Goal: Information Seeking & Learning: Check status

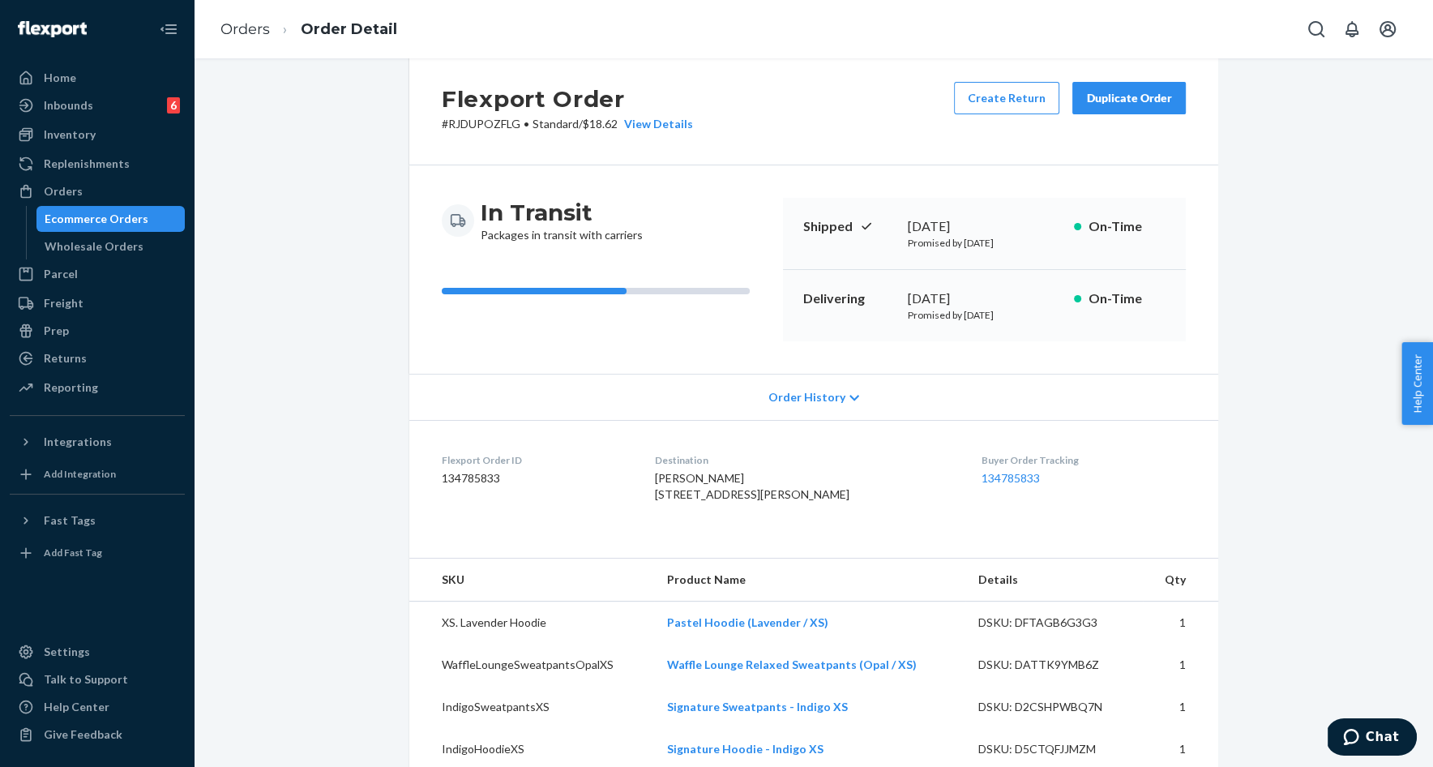
scroll to position [3, 0]
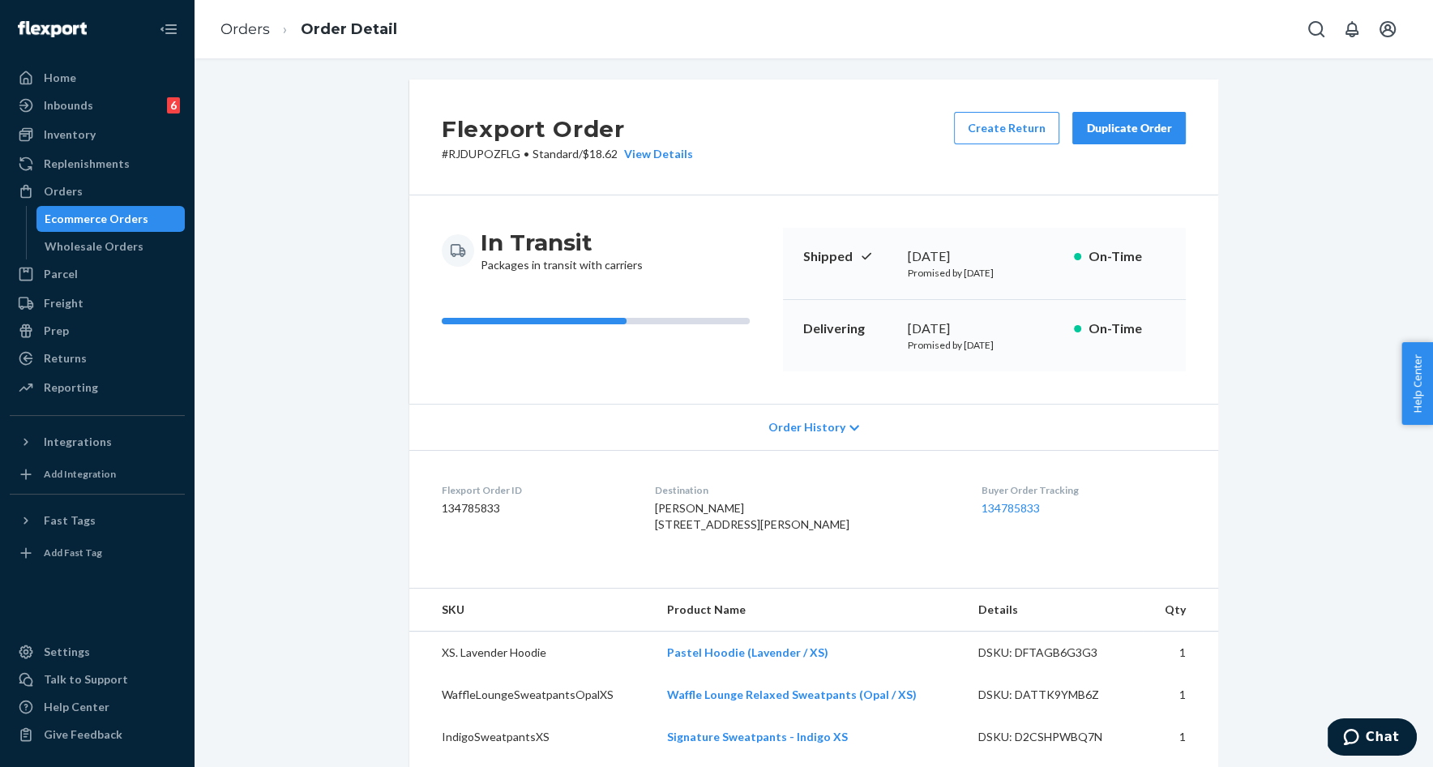
click at [508, 156] on p "# RJDUPOZFLG • Standard / $18.62 View Details" at bounding box center [567, 154] width 251 height 16
copy p "RJDUPOZFLG"
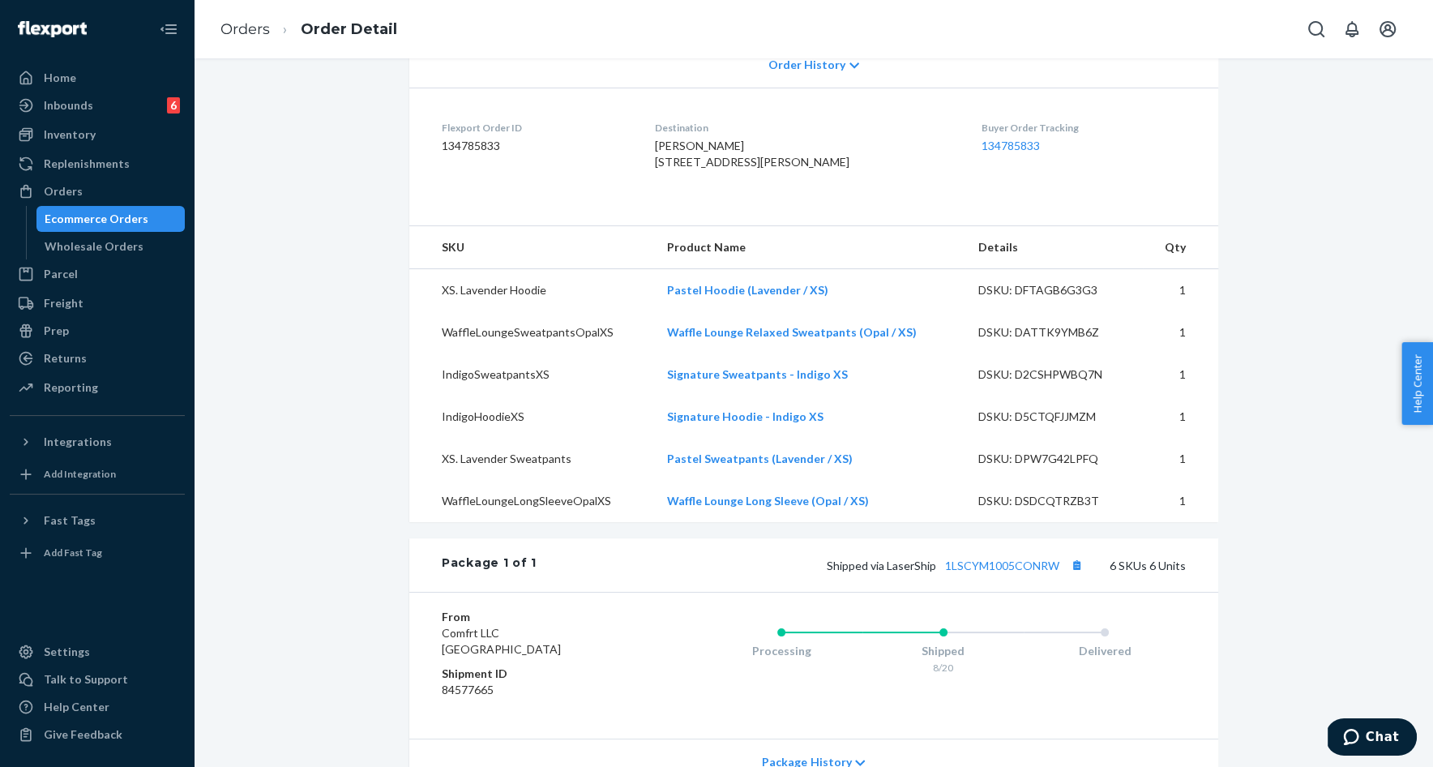
scroll to position [446, 0]
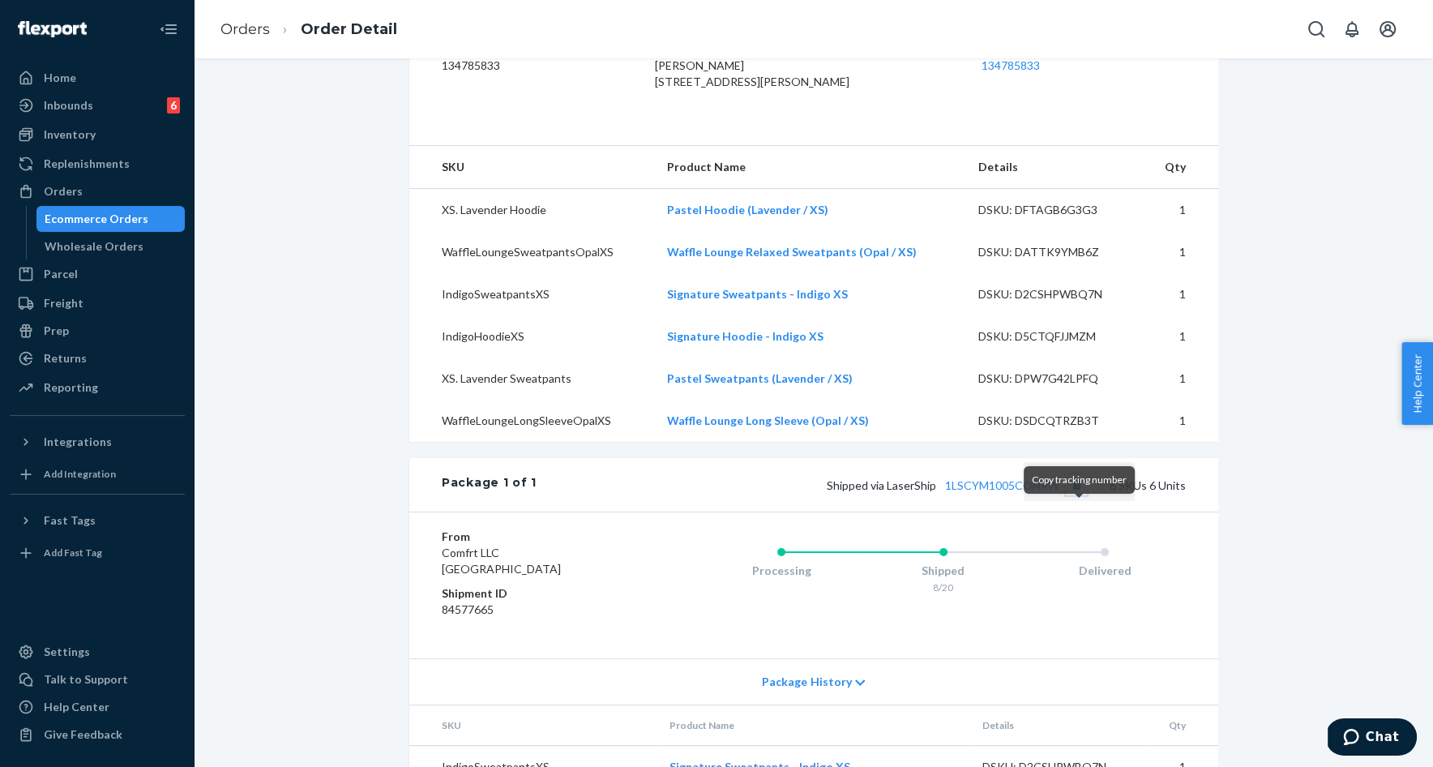
click at [1081, 495] on button "Copy tracking number" at bounding box center [1076, 484] width 21 height 21
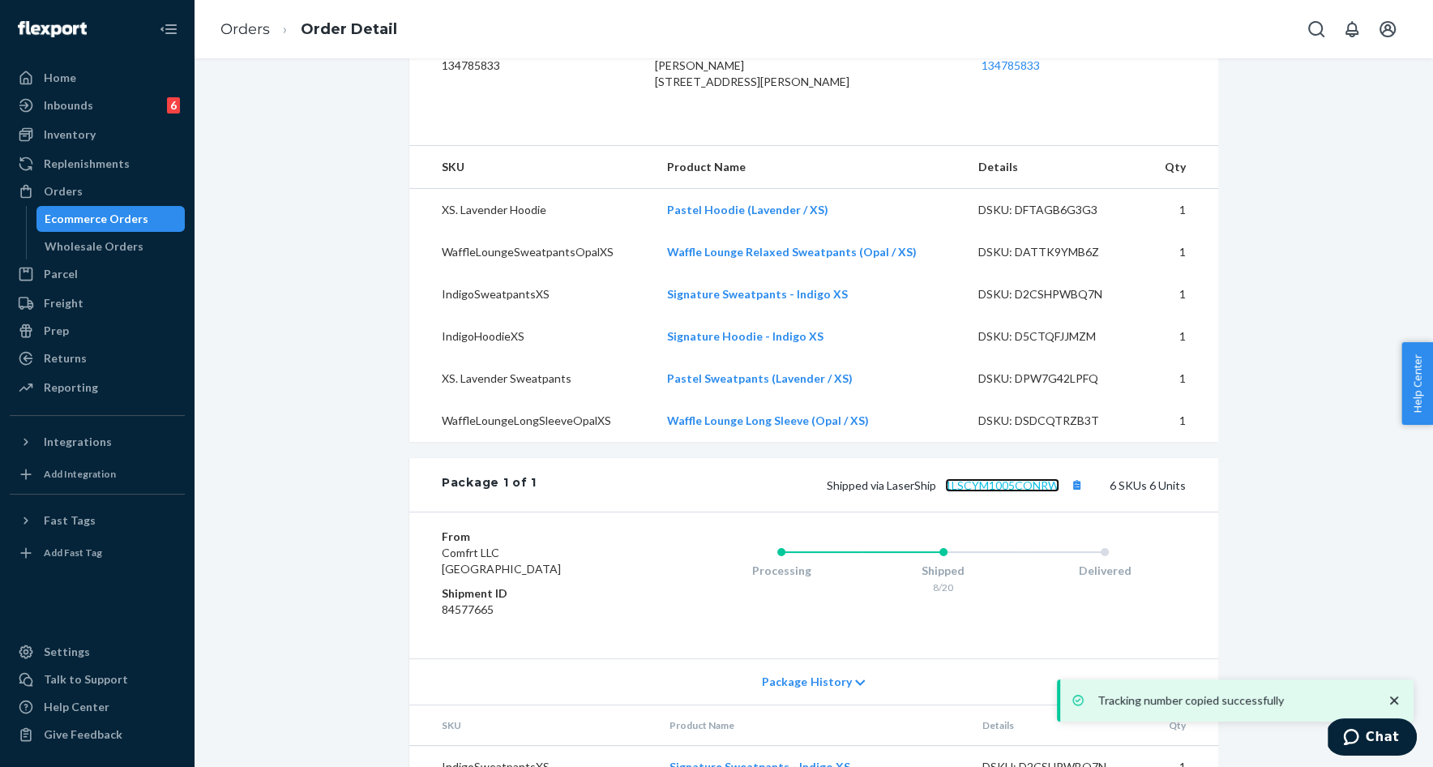
click at [1015, 492] on link "1LSCYM1005CONRW" at bounding box center [1002, 485] width 114 height 14
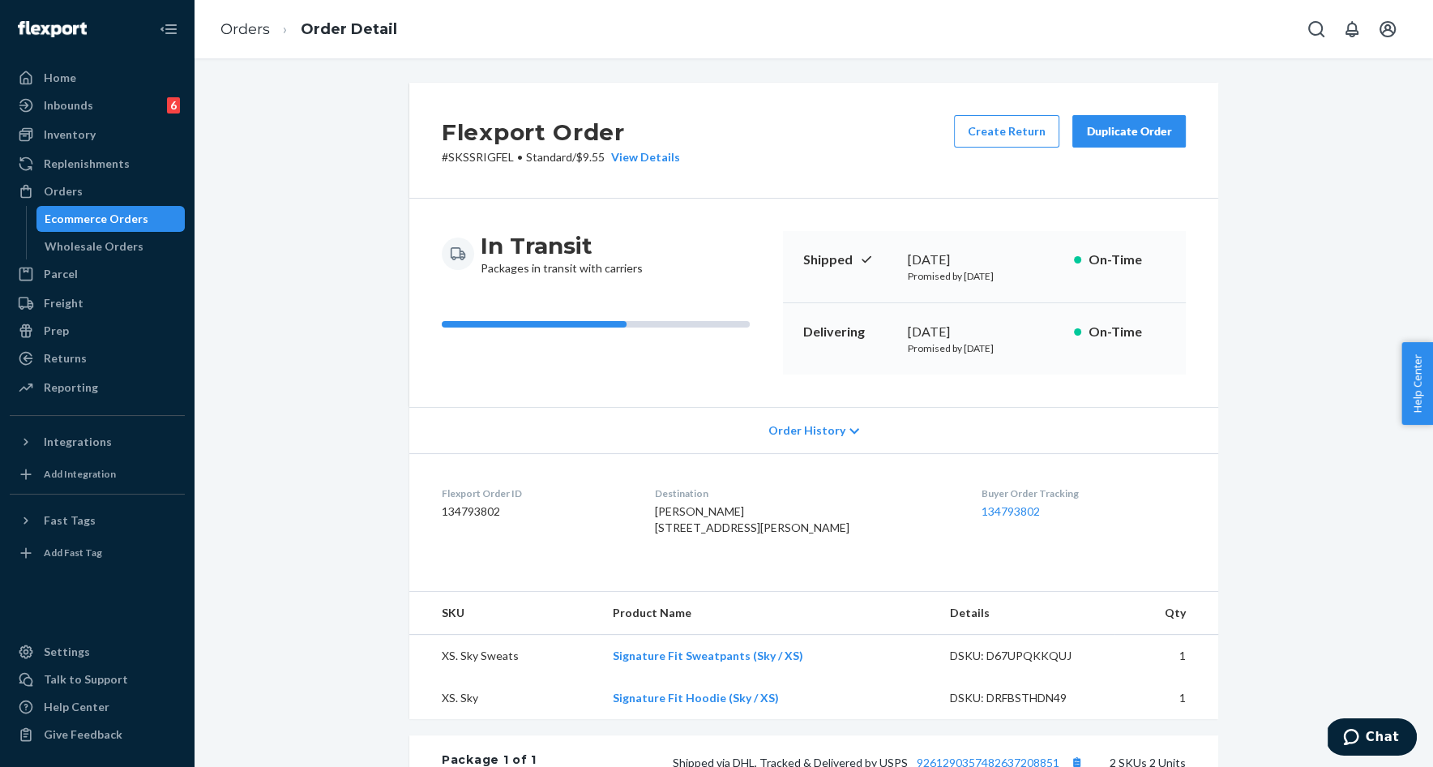
click at [475, 161] on p "# SKSSRIGFEL • Standard / $9.55 View Details" at bounding box center [561, 157] width 238 height 16
copy p "SKSSRIGFEL"
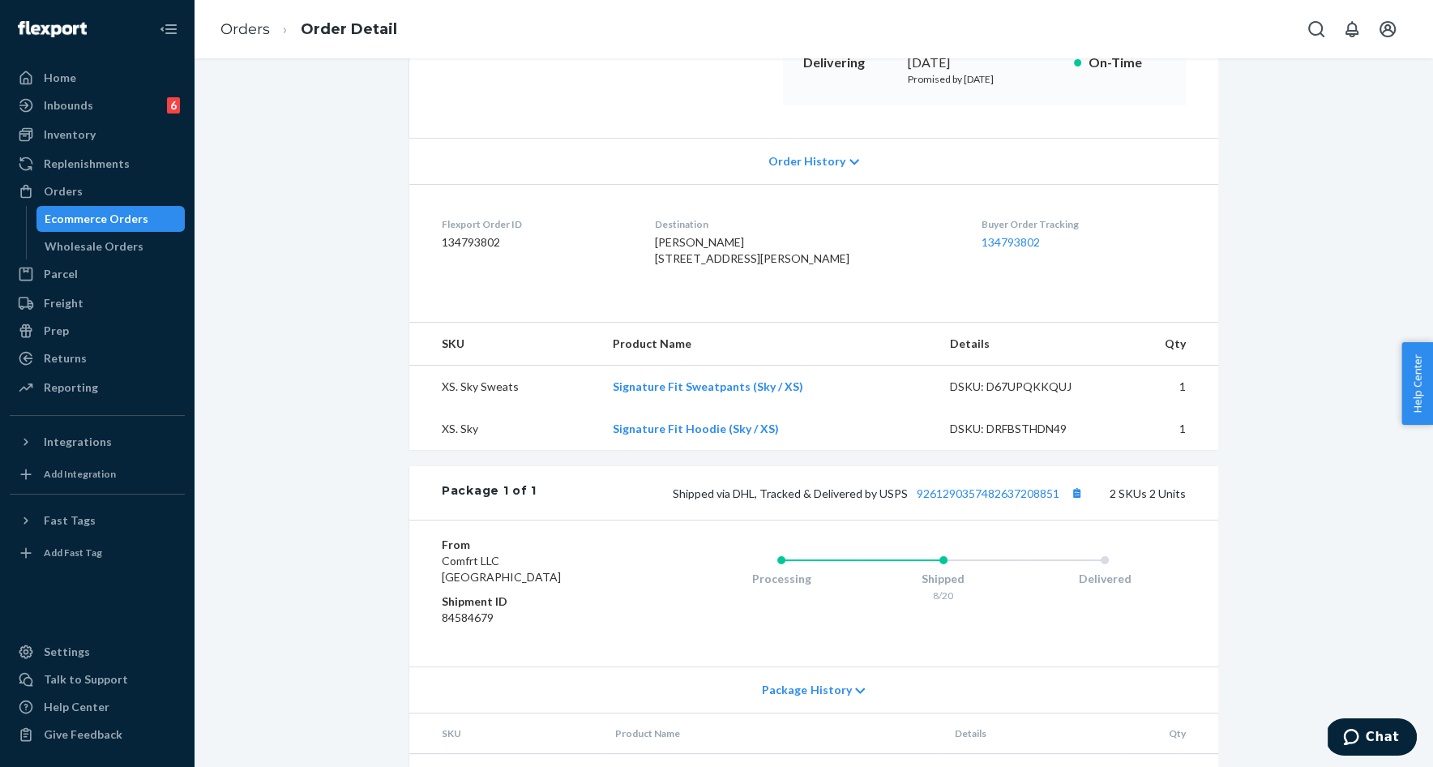
scroll to position [245, 0]
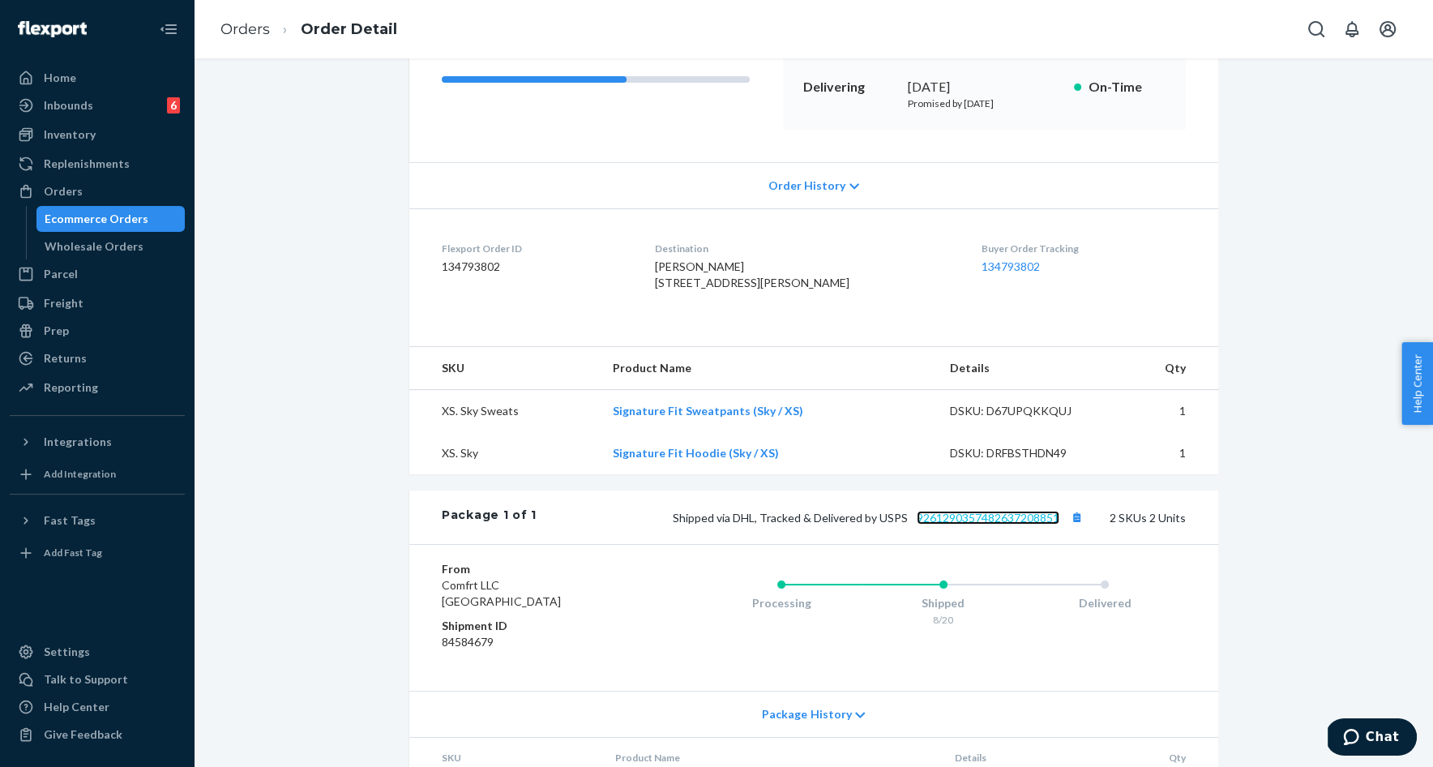
click at [974, 525] on link "9261290357482637208851" at bounding box center [988, 518] width 143 height 14
click at [1077, 528] on button "Copy tracking number" at bounding box center [1076, 517] width 21 height 21
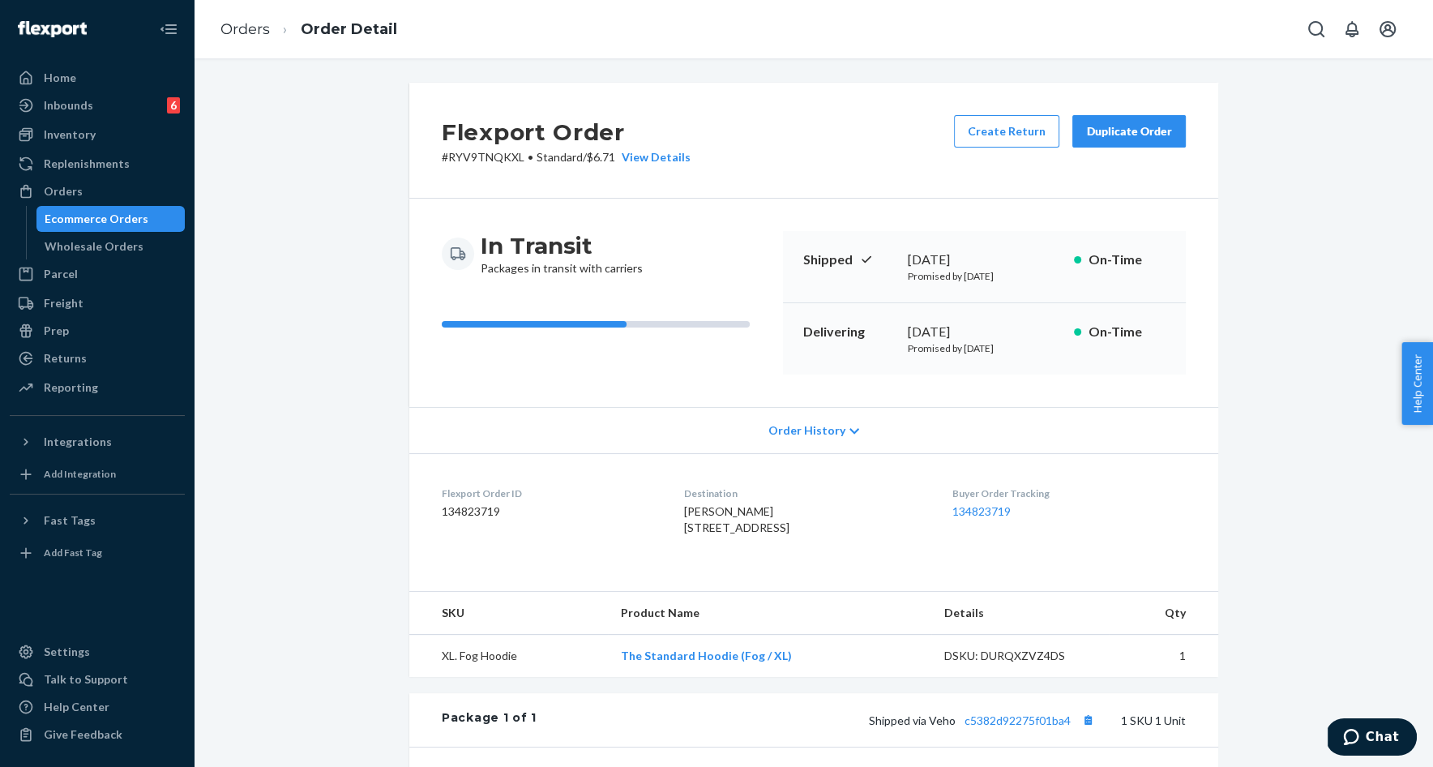
click at [501, 156] on p "# RYV9TNQKXL • Standard / $6.71 View Details" at bounding box center [566, 157] width 249 height 16
copy p "RYV9TNQKXL"
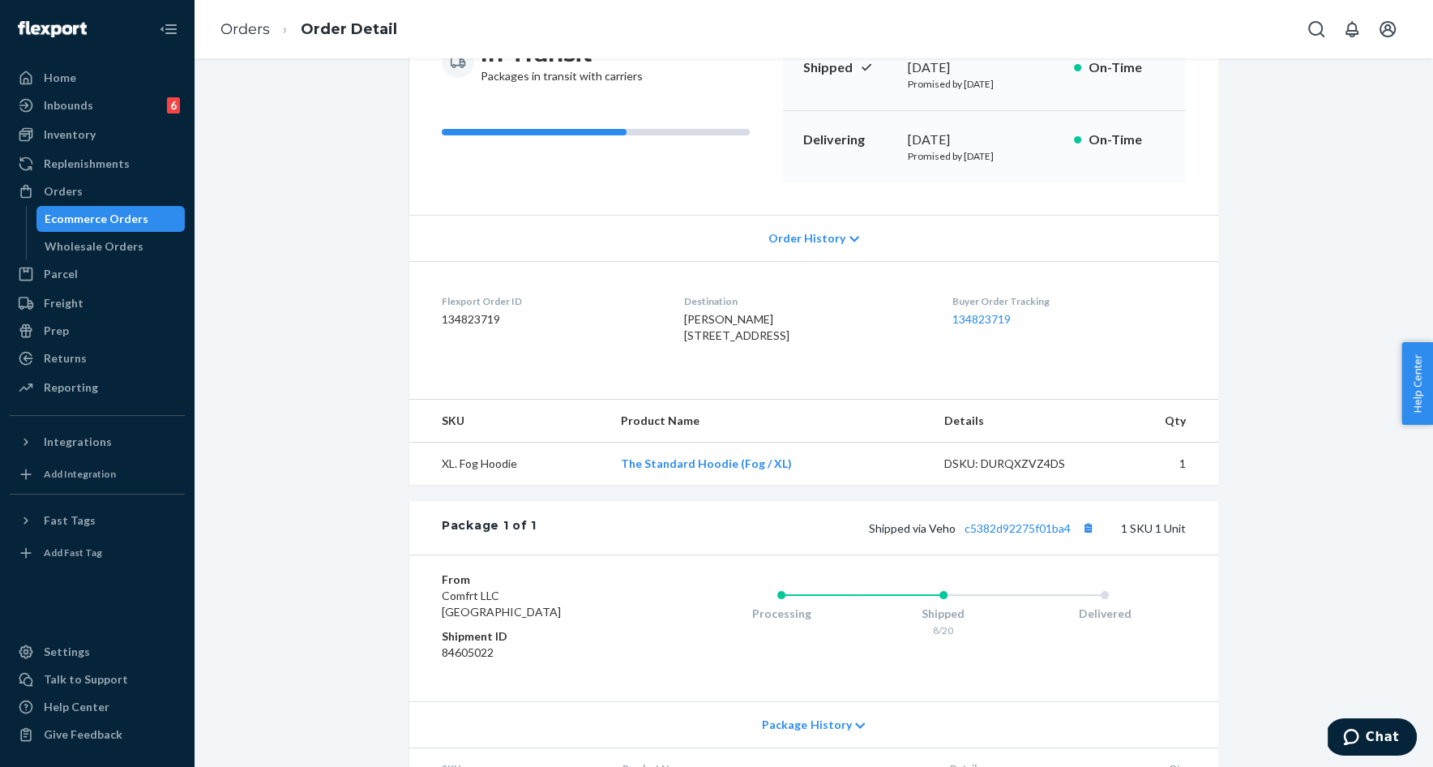
scroll to position [203, 0]
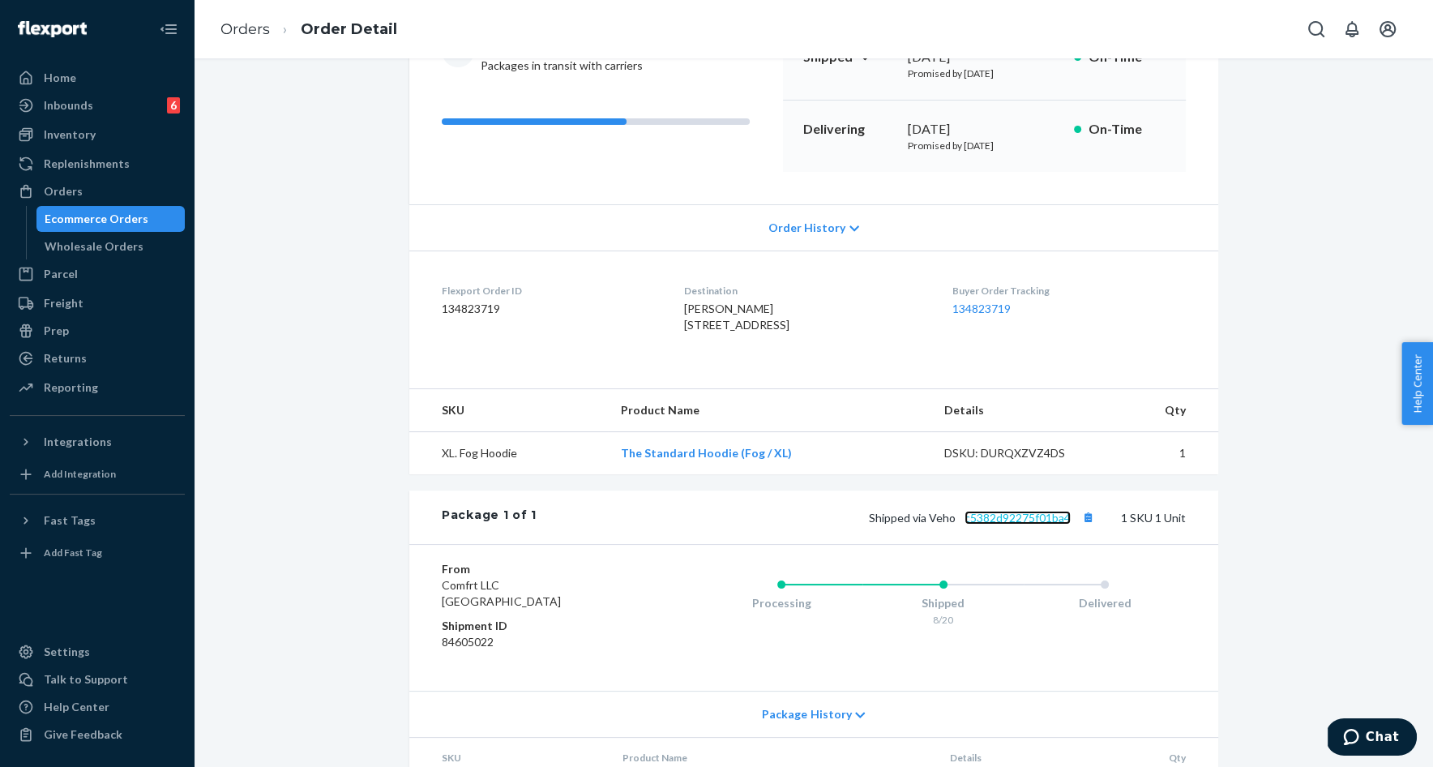
click at [1043, 525] on link "c5382d92275f01ba4" at bounding box center [1018, 518] width 106 height 14
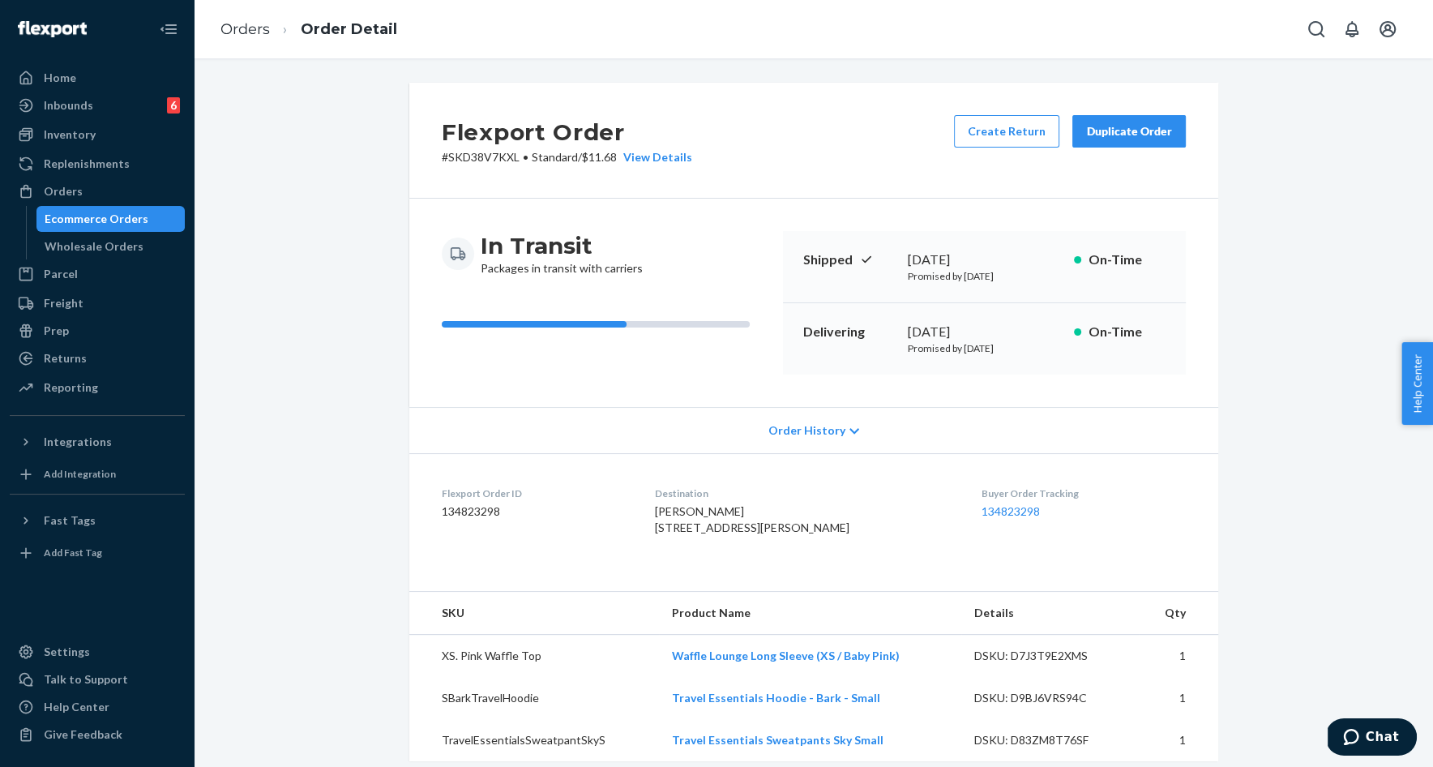
click at [477, 160] on p "# SKD38V7KXL • Standard / $11.68 View Details" at bounding box center [567, 157] width 251 height 16
copy p "SKD38V7KXL"
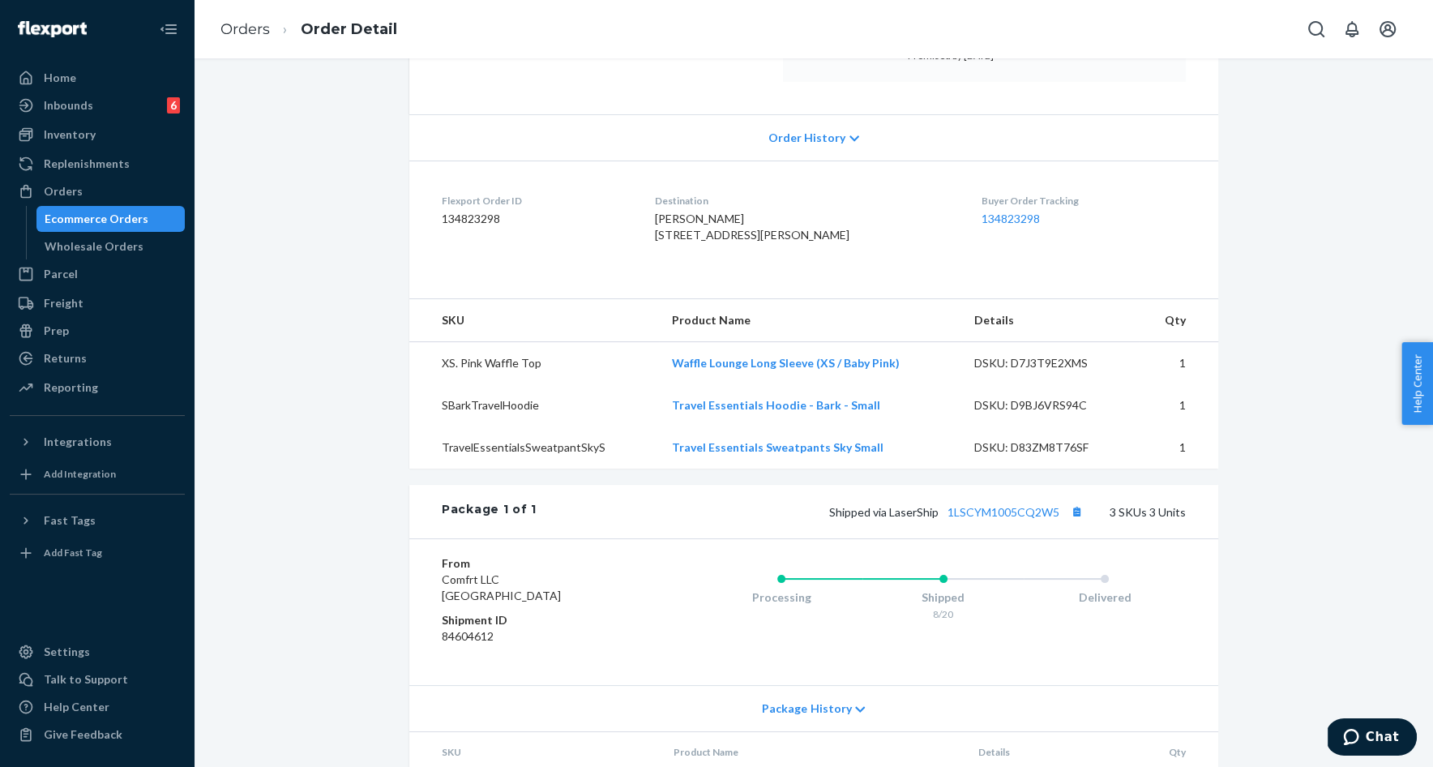
scroll to position [435, 0]
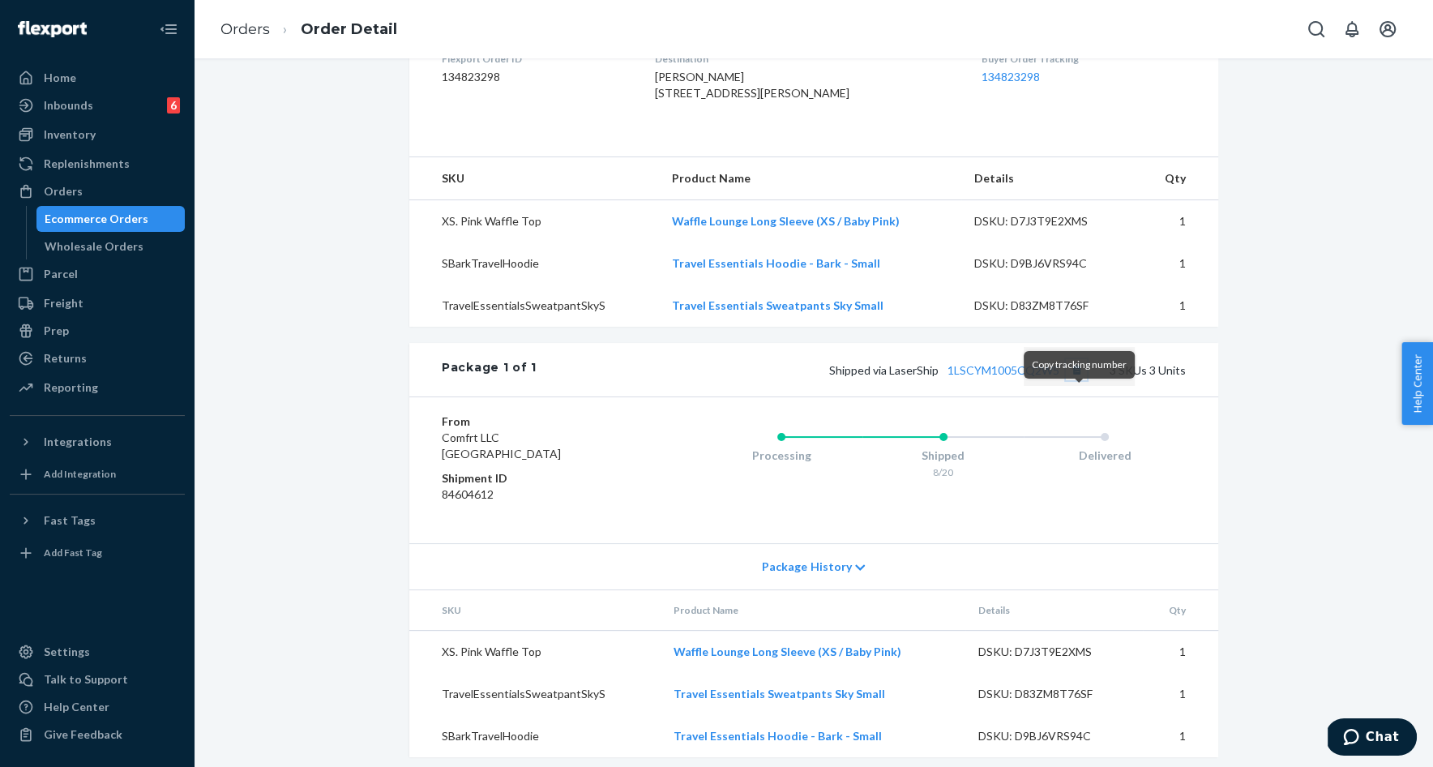
click at [1077, 380] on button "Copy tracking number" at bounding box center [1076, 369] width 21 height 21
click at [1079, 380] on button "Copy tracking number" at bounding box center [1076, 369] width 21 height 21
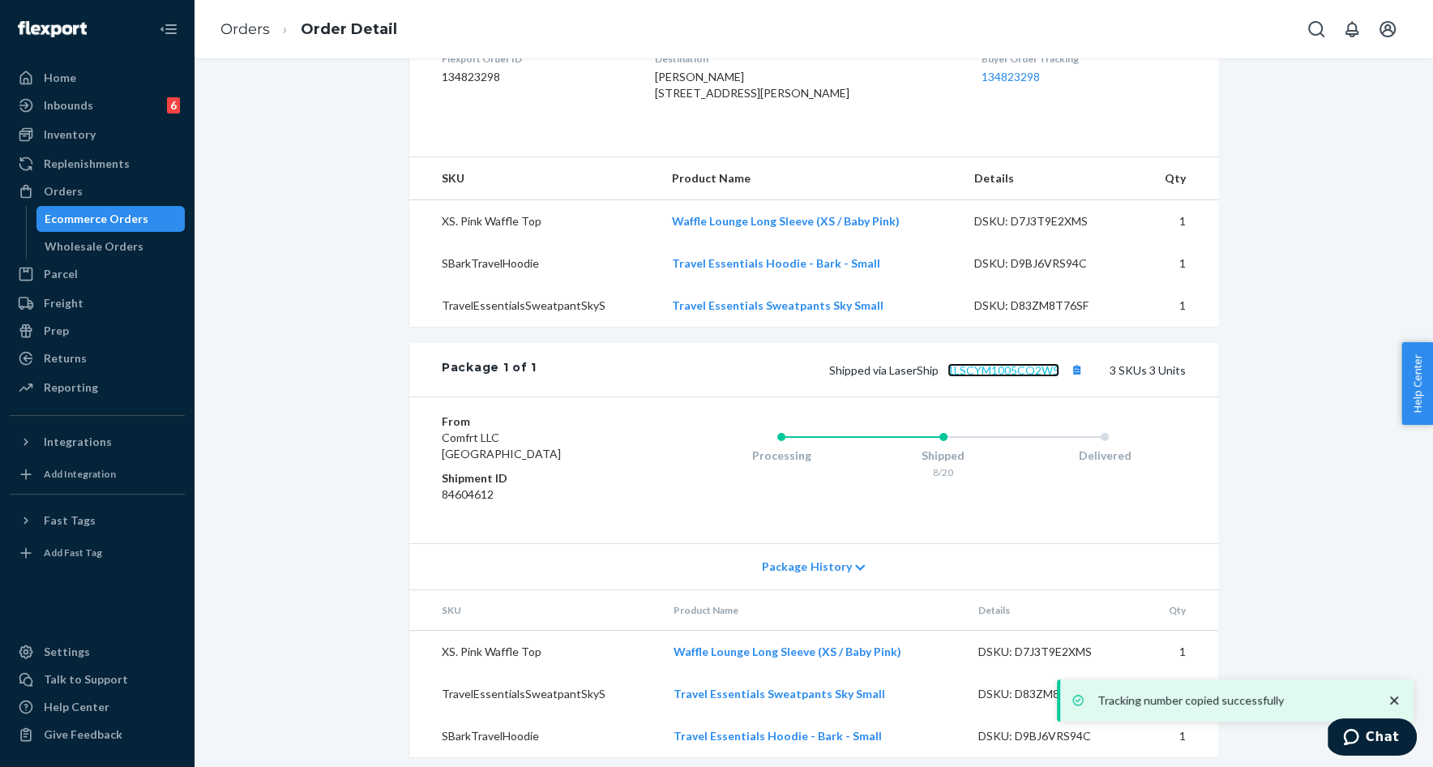
click at [1014, 377] on link "1LSCYM1005CQ2W5" at bounding box center [1004, 370] width 112 height 14
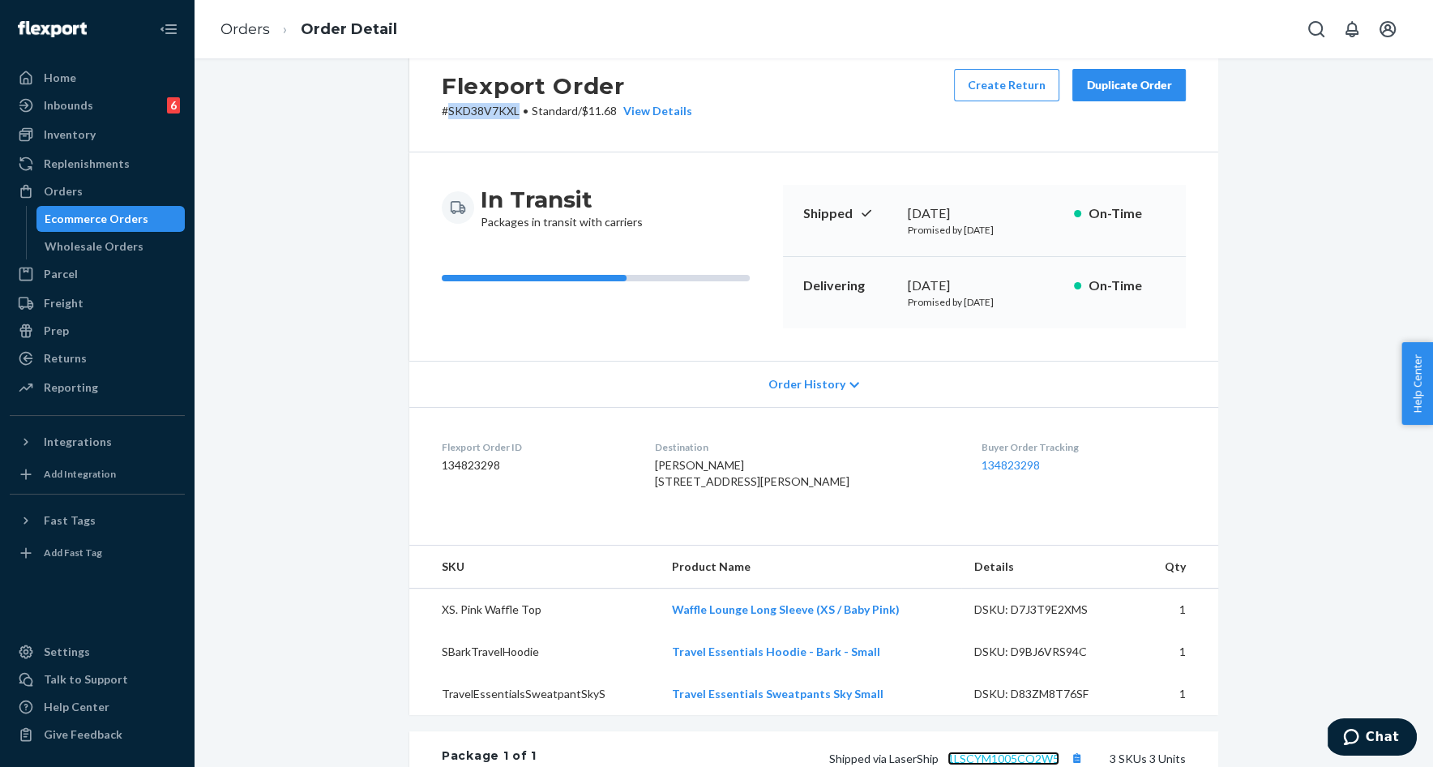
scroll to position [39, 0]
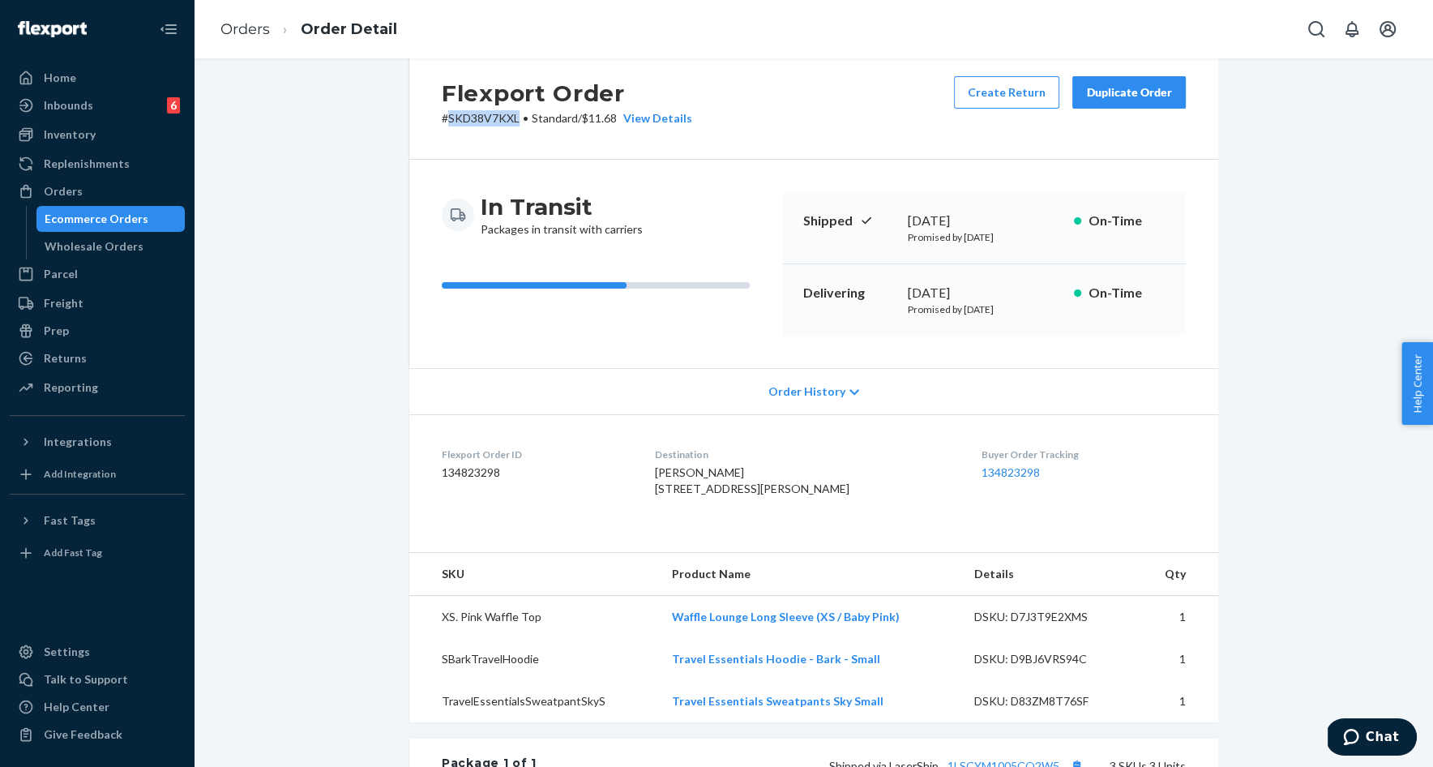
click at [507, 122] on p "# SKD38V7KXL • Standard / $11.68 View Details" at bounding box center [567, 118] width 251 height 16
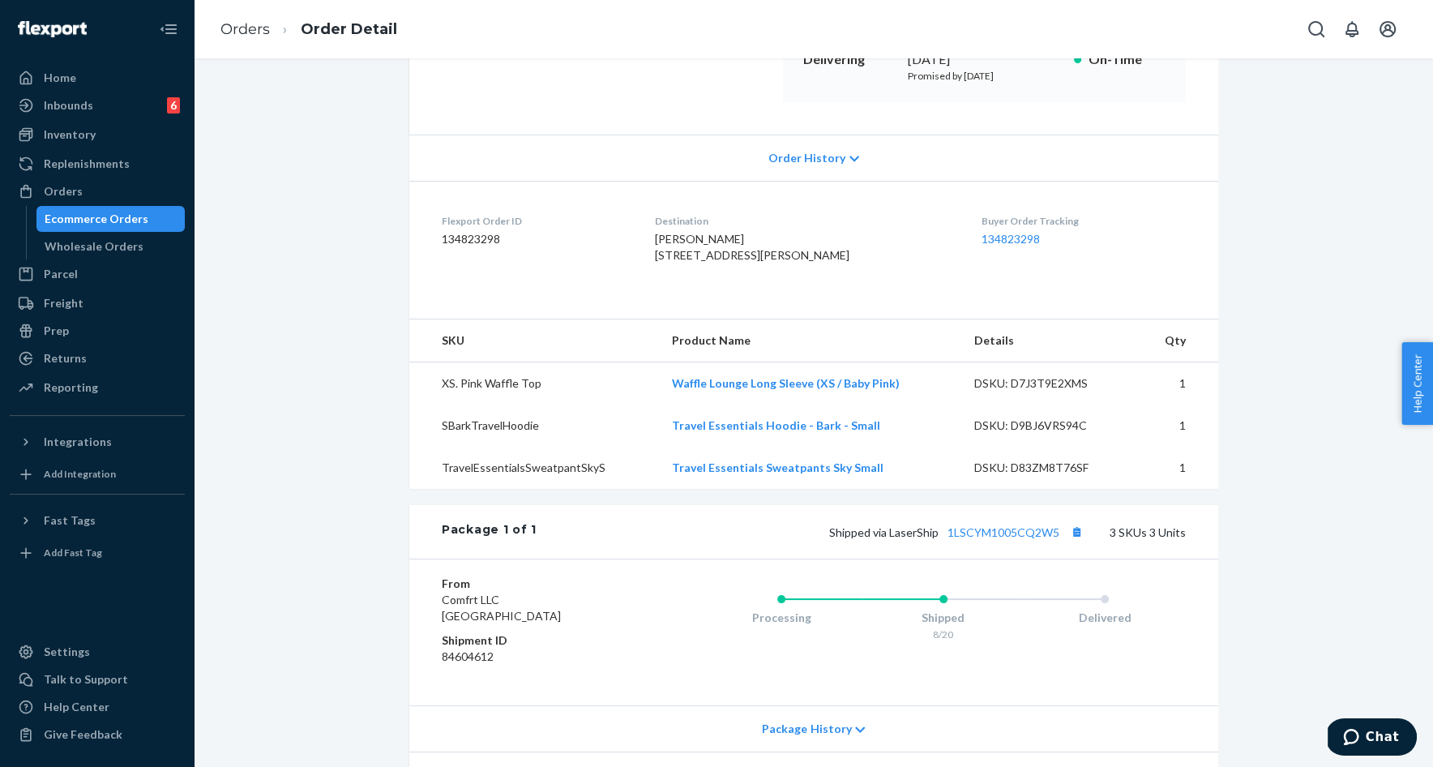
scroll to position [276, 0]
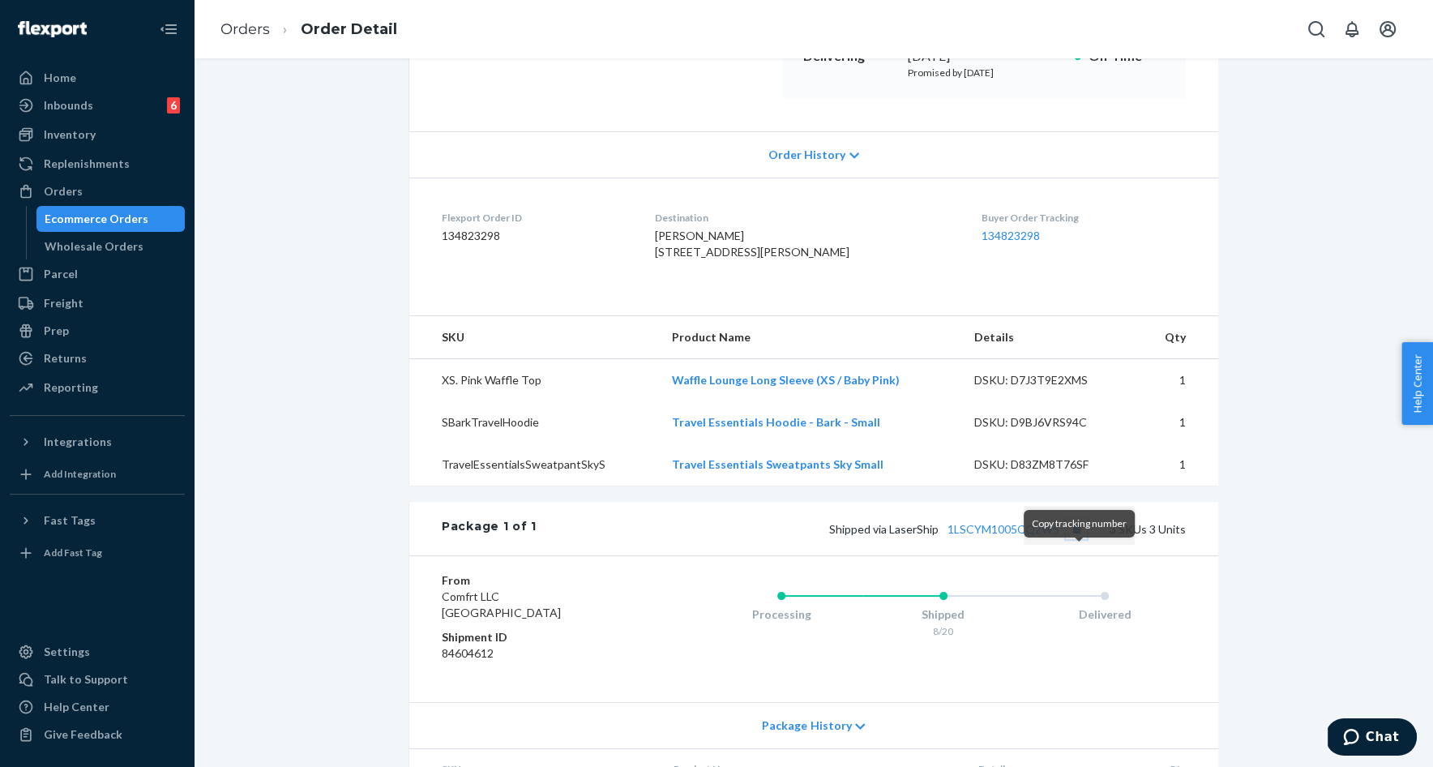
click at [1077, 539] on button "Copy tracking number" at bounding box center [1076, 528] width 21 height 21
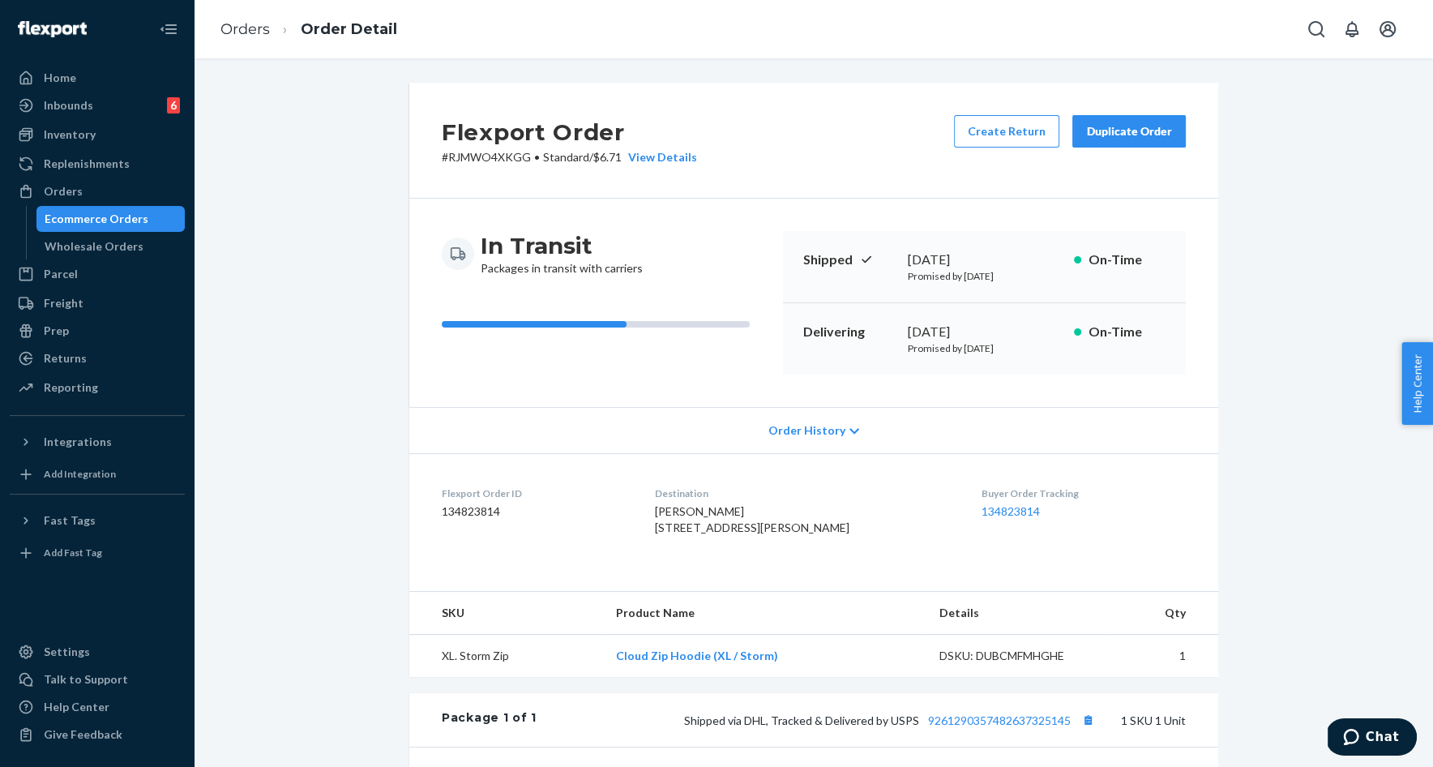
click at [491, 157] on p "# RJMWO4XKGG • Standard / $6.71 View Details" at bounding box center [569, 157] width 255 height 16
copy p "RJMWO4XKGG"
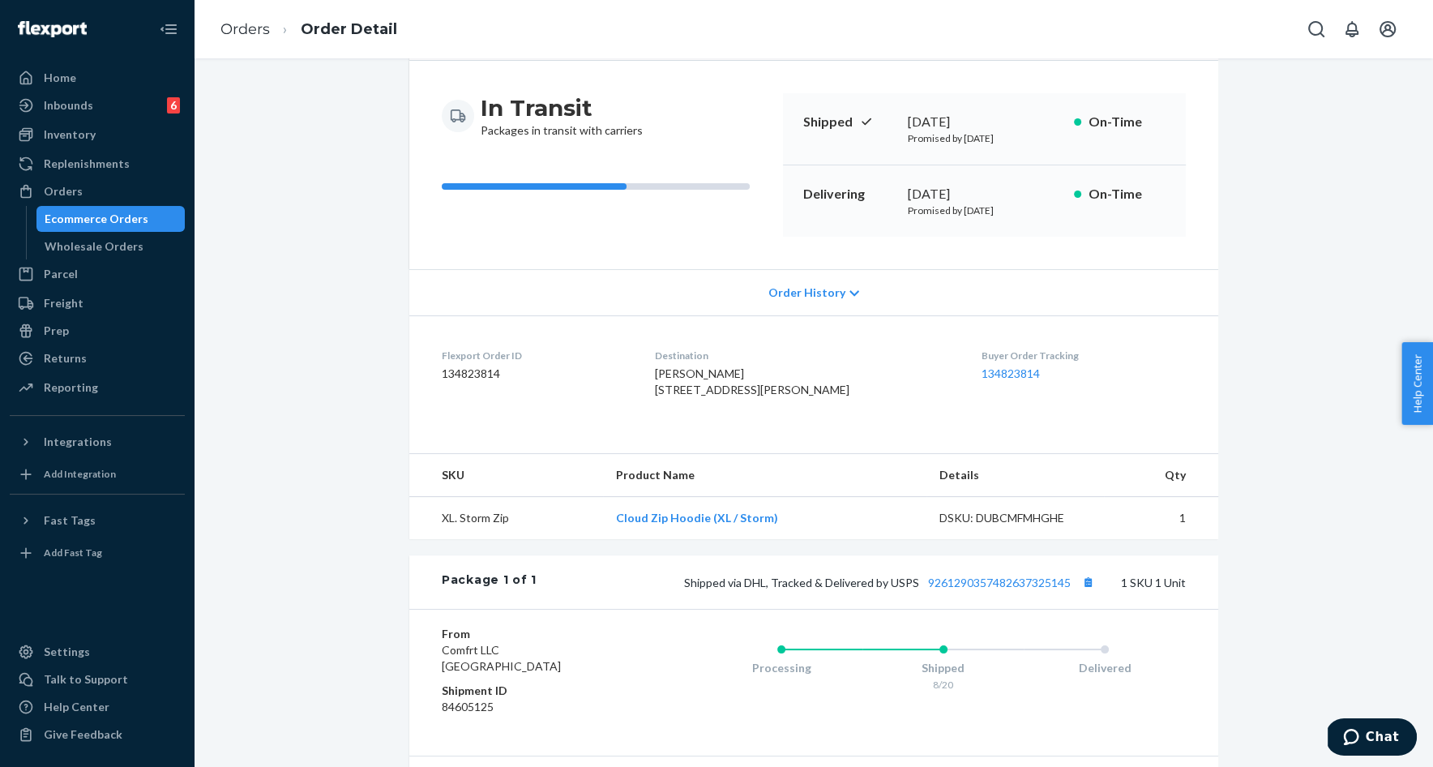
scroll to position [150, 0]
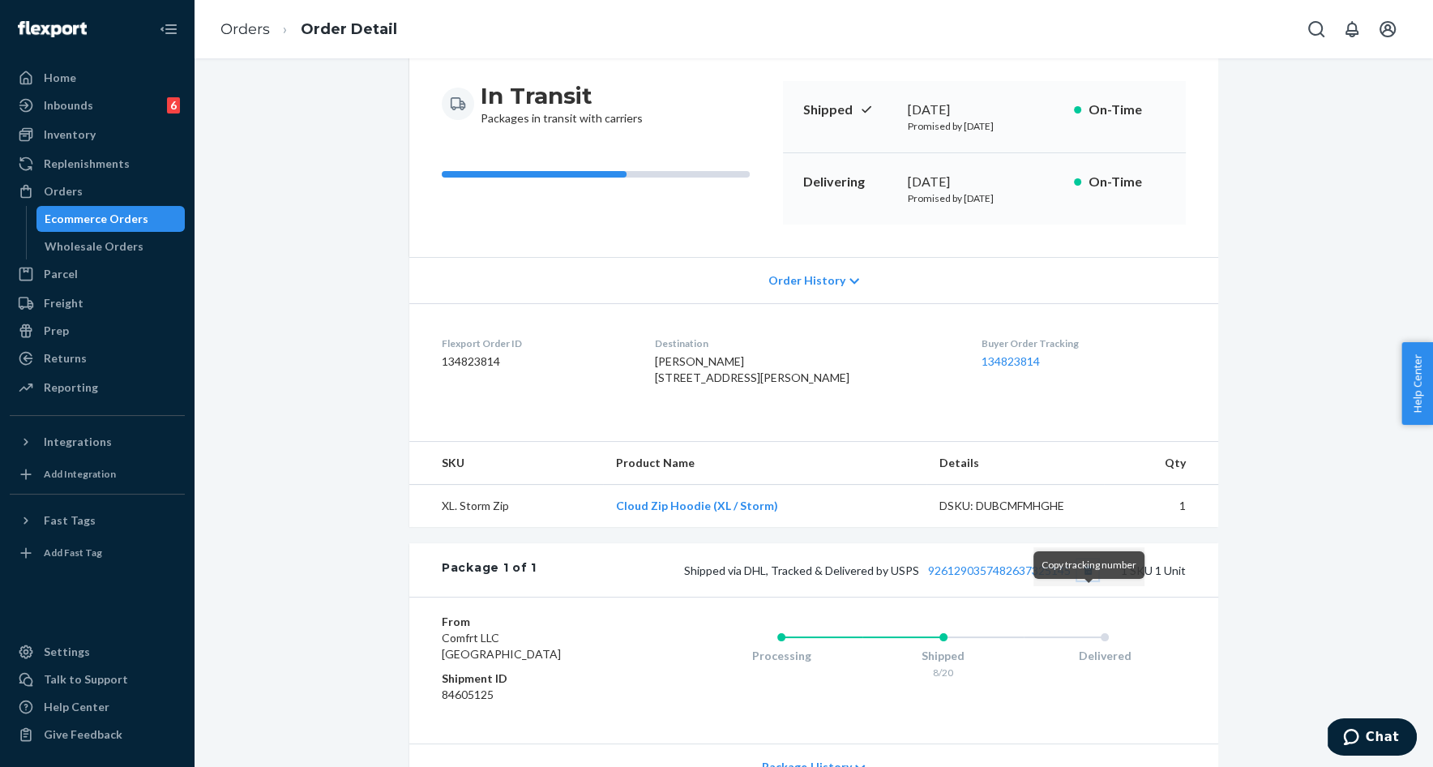
click at [1089, 580] on button "Copy tracking number" at bounding box center [1087, 569] width 21 height 21
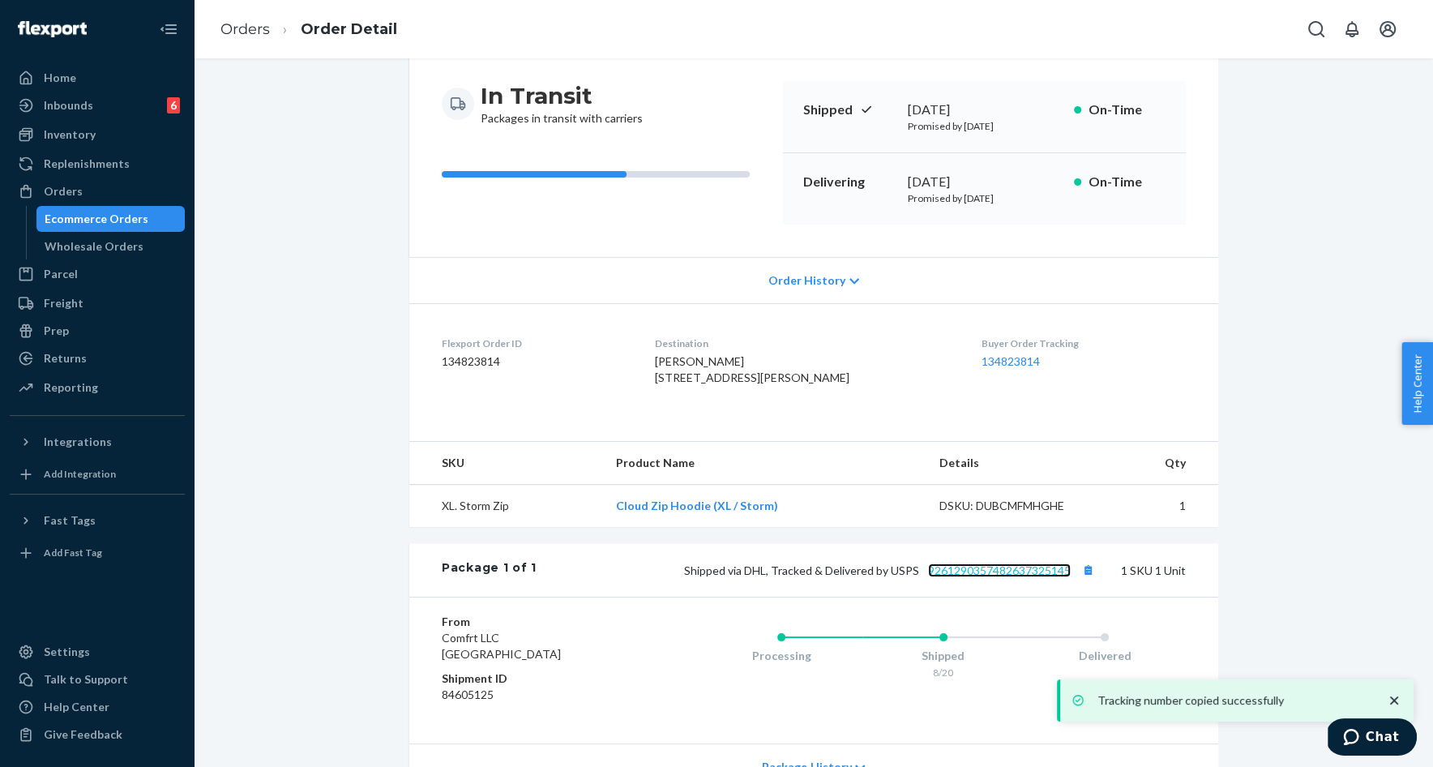
click at [1031, 577] on link "9261290357482637325145" at bounding box center [999, 570] width 143 height 14
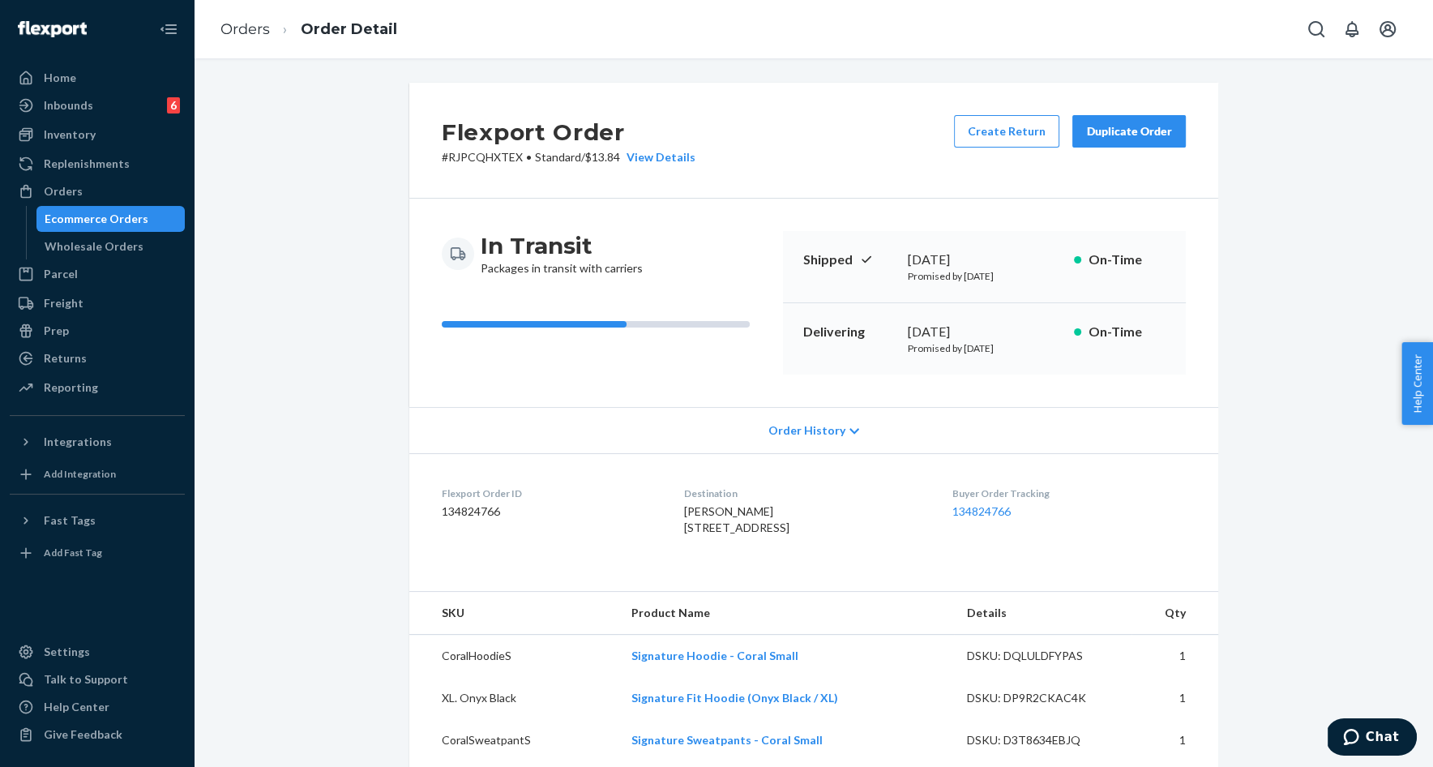
click at [499, 163] on p "# RJPCQHXTEX • Standard / $13.84 View Details" at bounding box center [569, 157] width 254 height 16
copy p "RJPCQHXTEX"
click at [495, 160] on p "# RJPCQHXTEX • Standard / $13.84 View Details" at bounding box center [569, 157] width 254 height 16
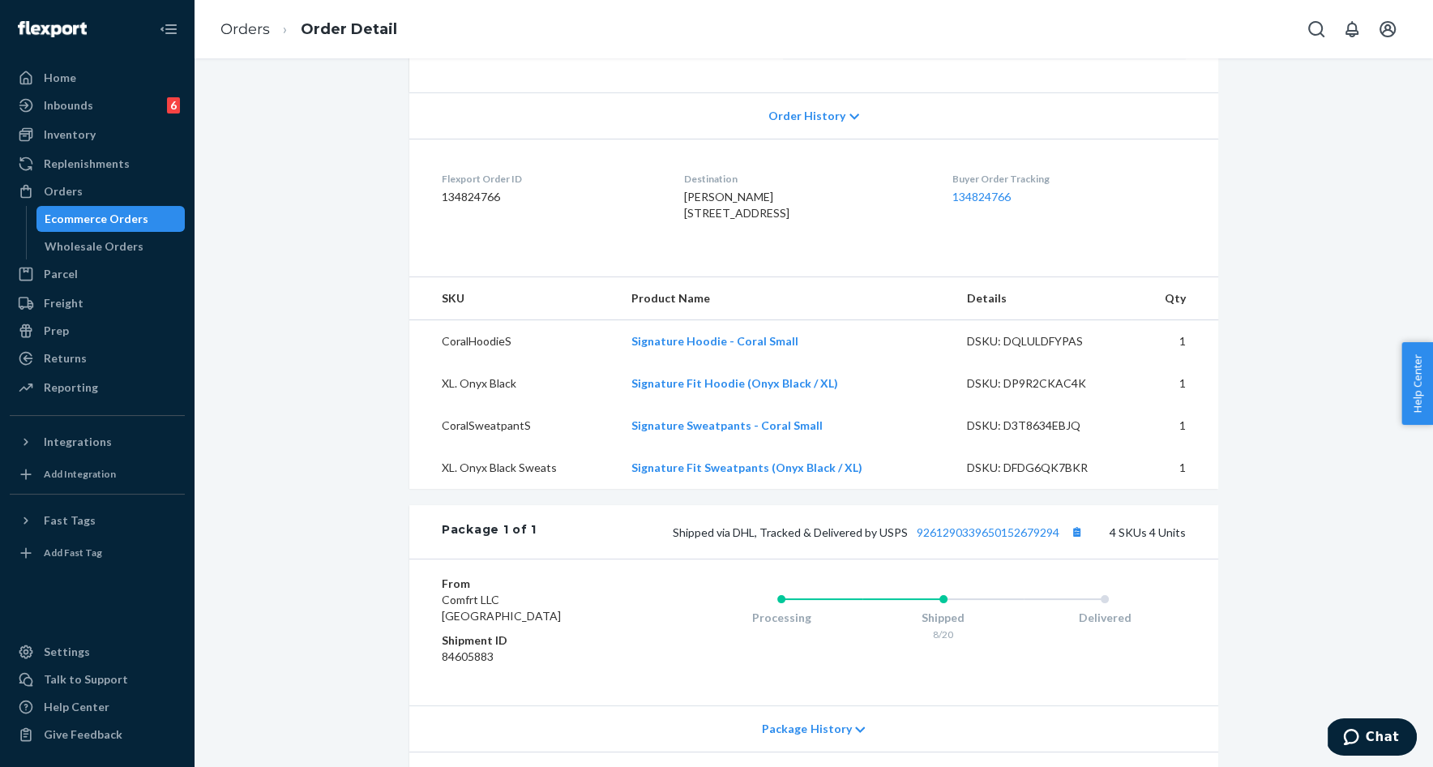
scroll to position [345, 0]
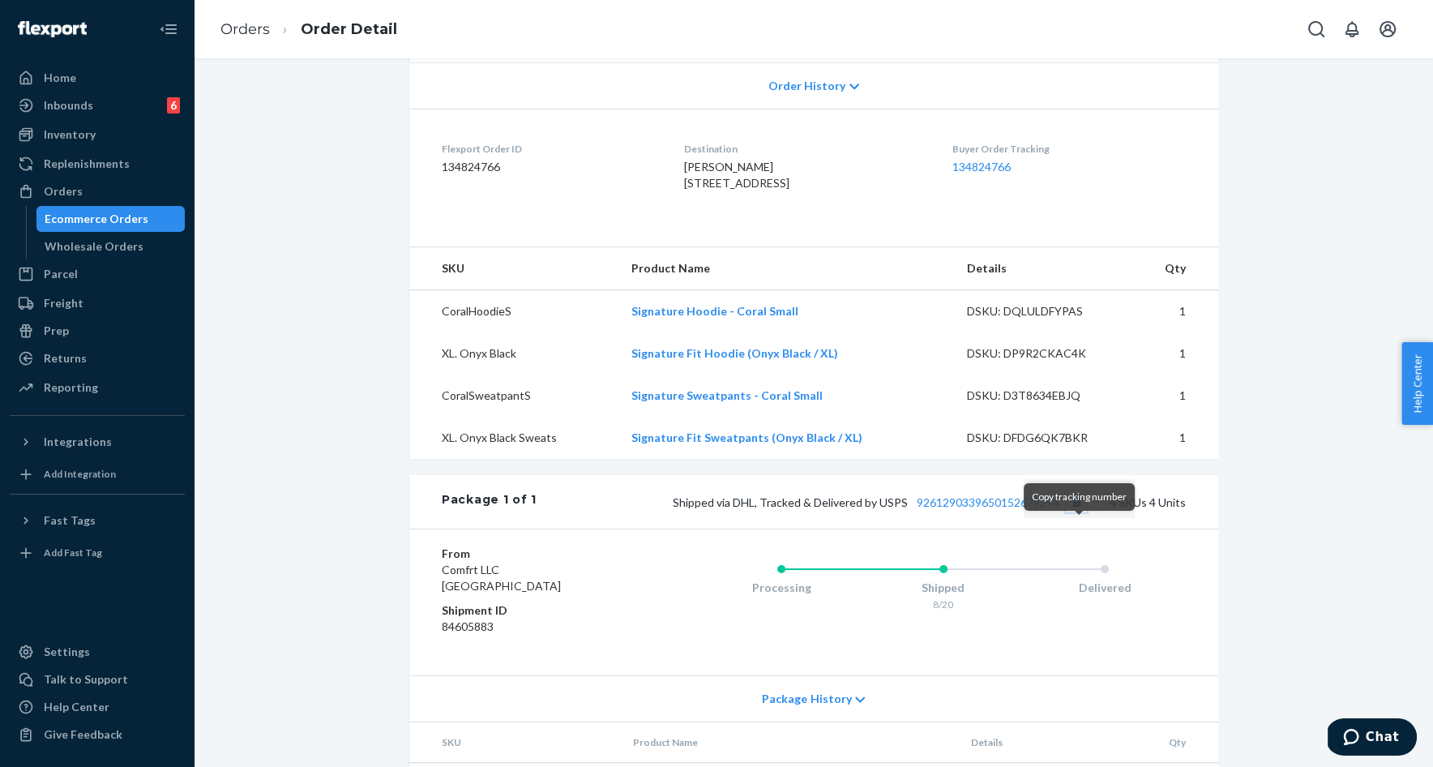
click at [1078, 512] on button "Copy tracking number" at bounding box center [1076, 501] width 21 height 21
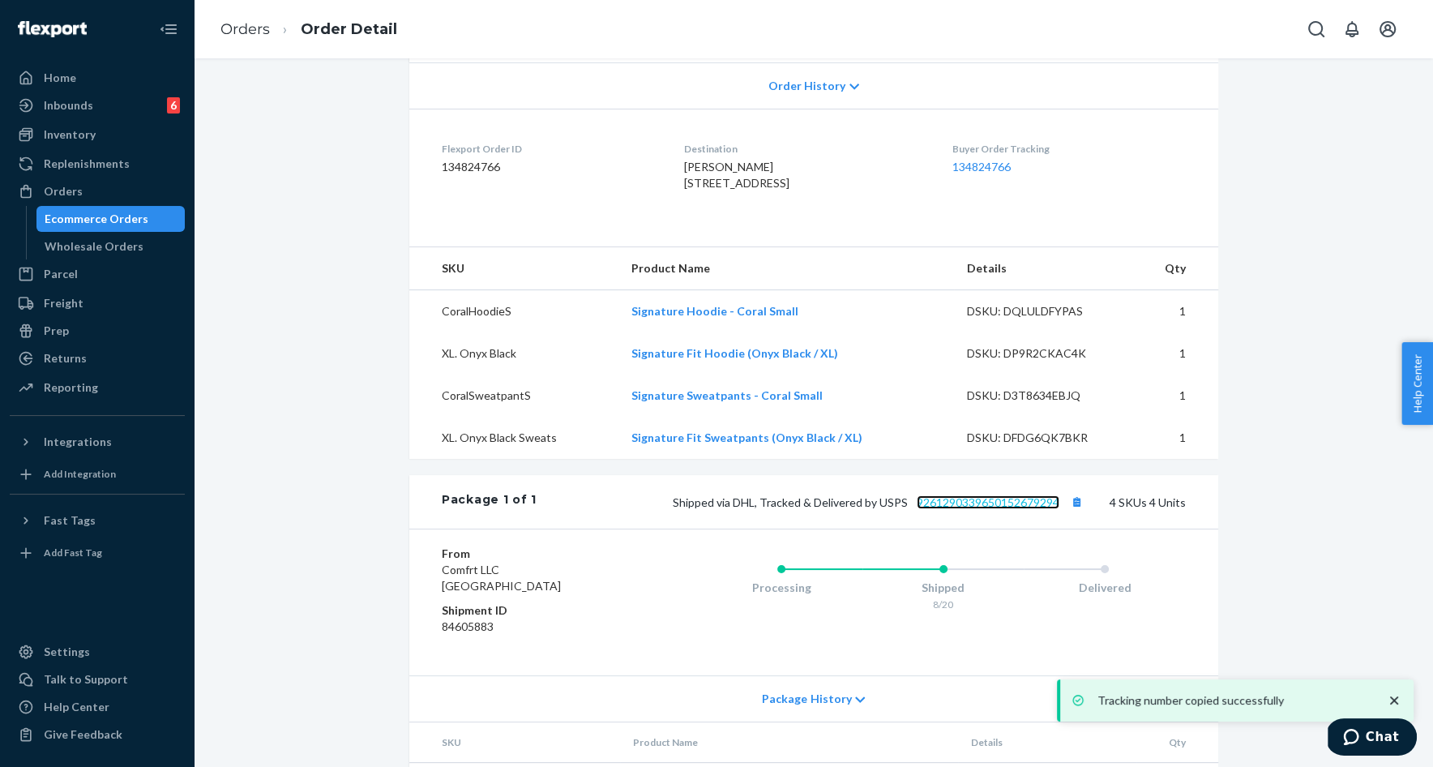
click at [1029, 509] on link "9261290339650152679294" at bounding box center [988, 502] width 143 height 14
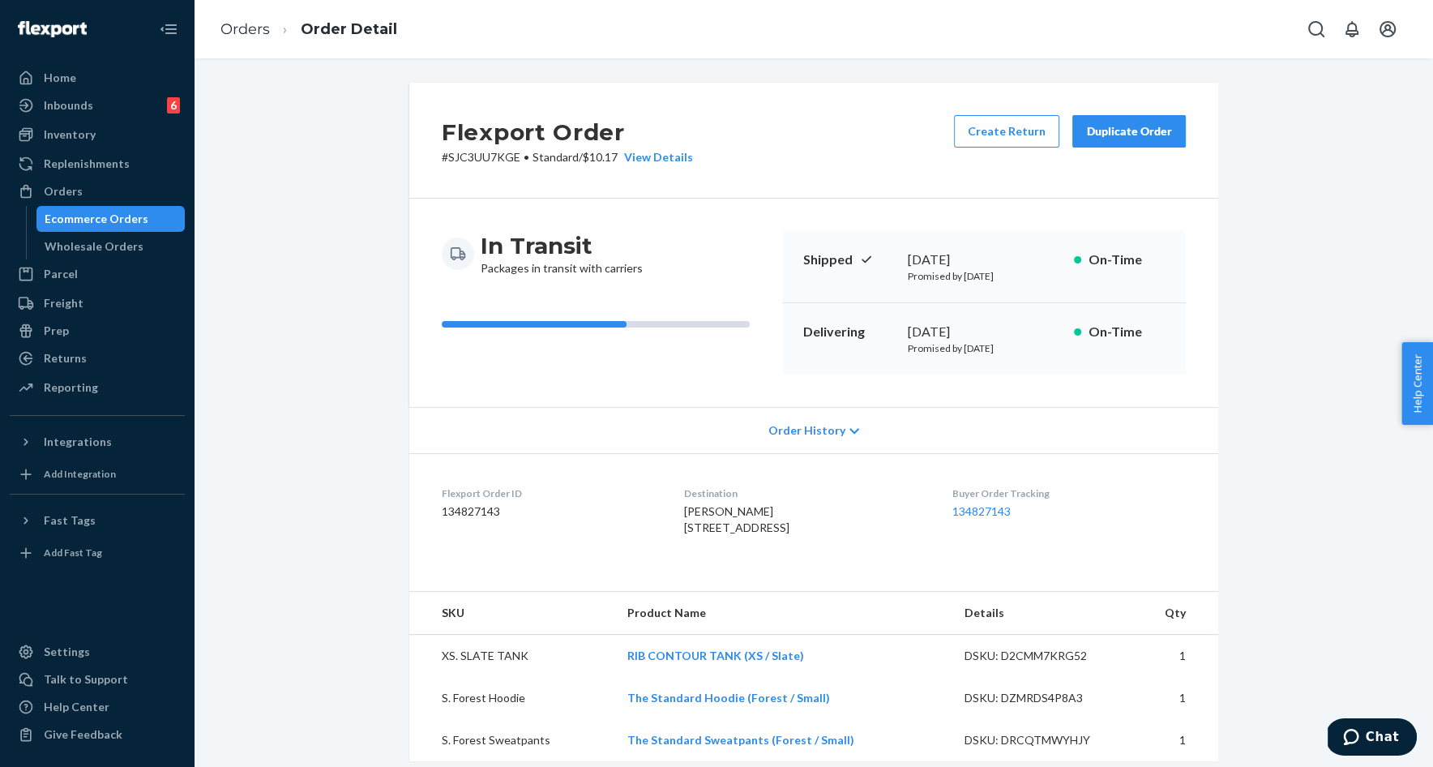
click at [502, 161] on p "# SJC3UU7KGE • Standard / $10.17 View Details" at bounding box center [567, 157] width 251 height 16
copy p "SJC3UU7KGE"
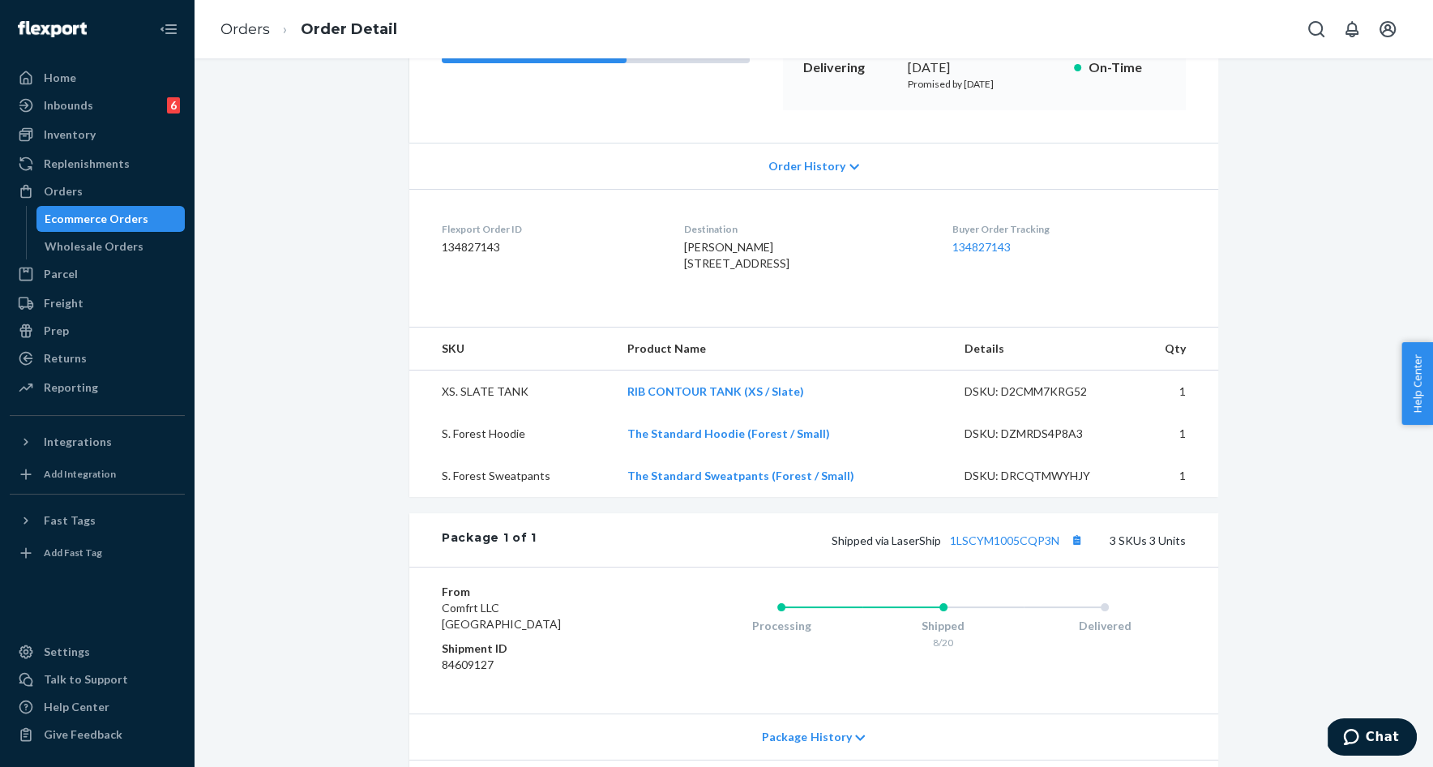
scroll to position [268, 0]
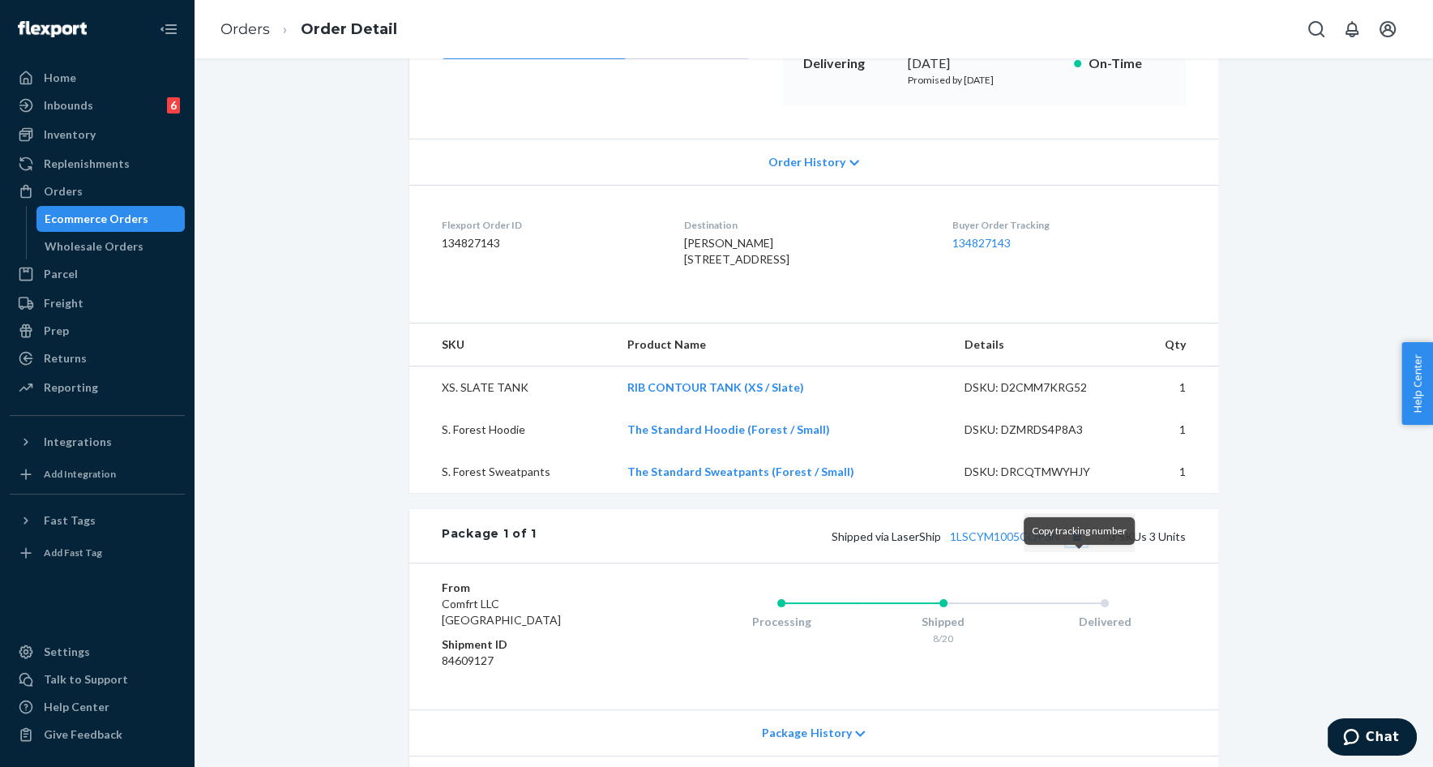
click at [1084, 546] on button "Copy tracking number" at bounding box center [1076, 535] width 21 height 21
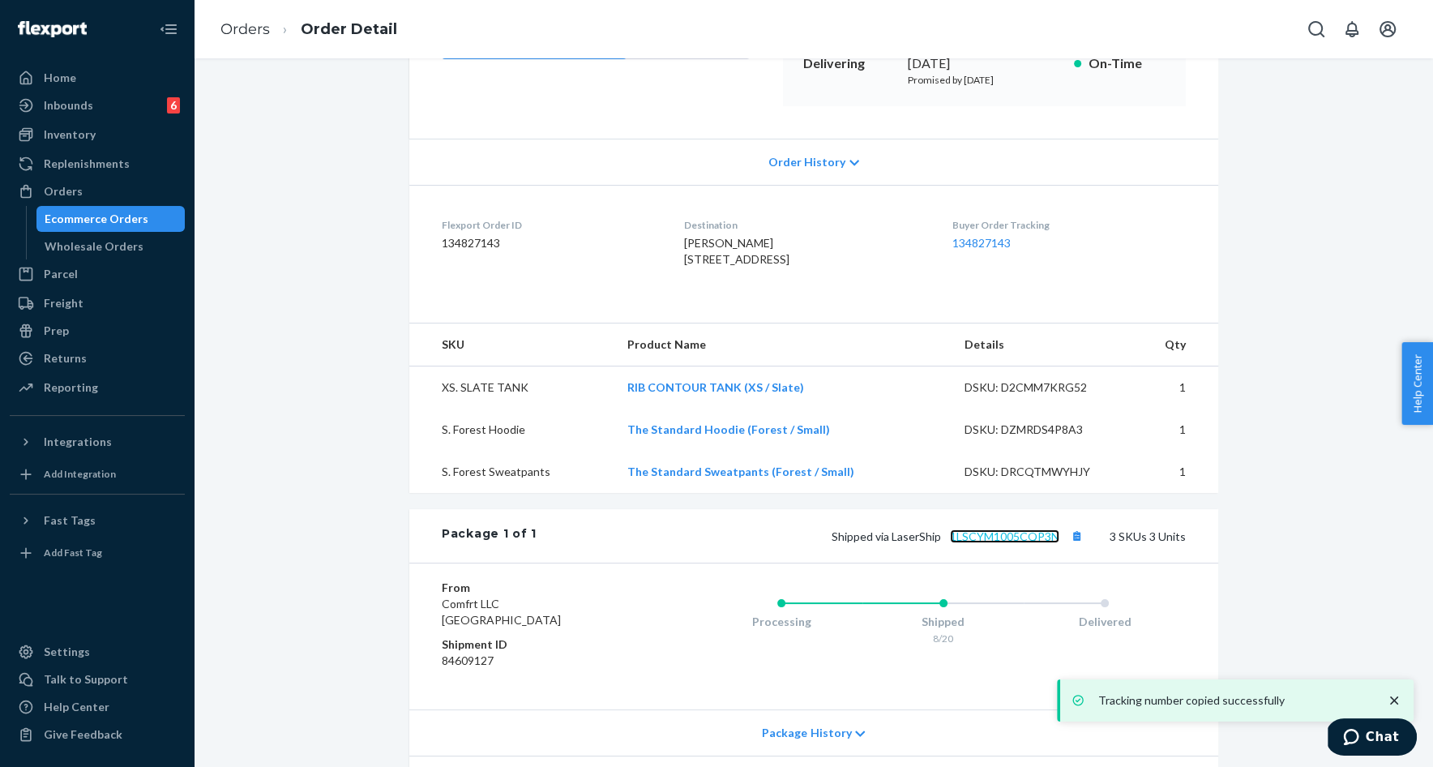
click at [1022, 543] on link "1LSCYM1005CQP3N" at bounding box center [1004, 536] width 109 height 14
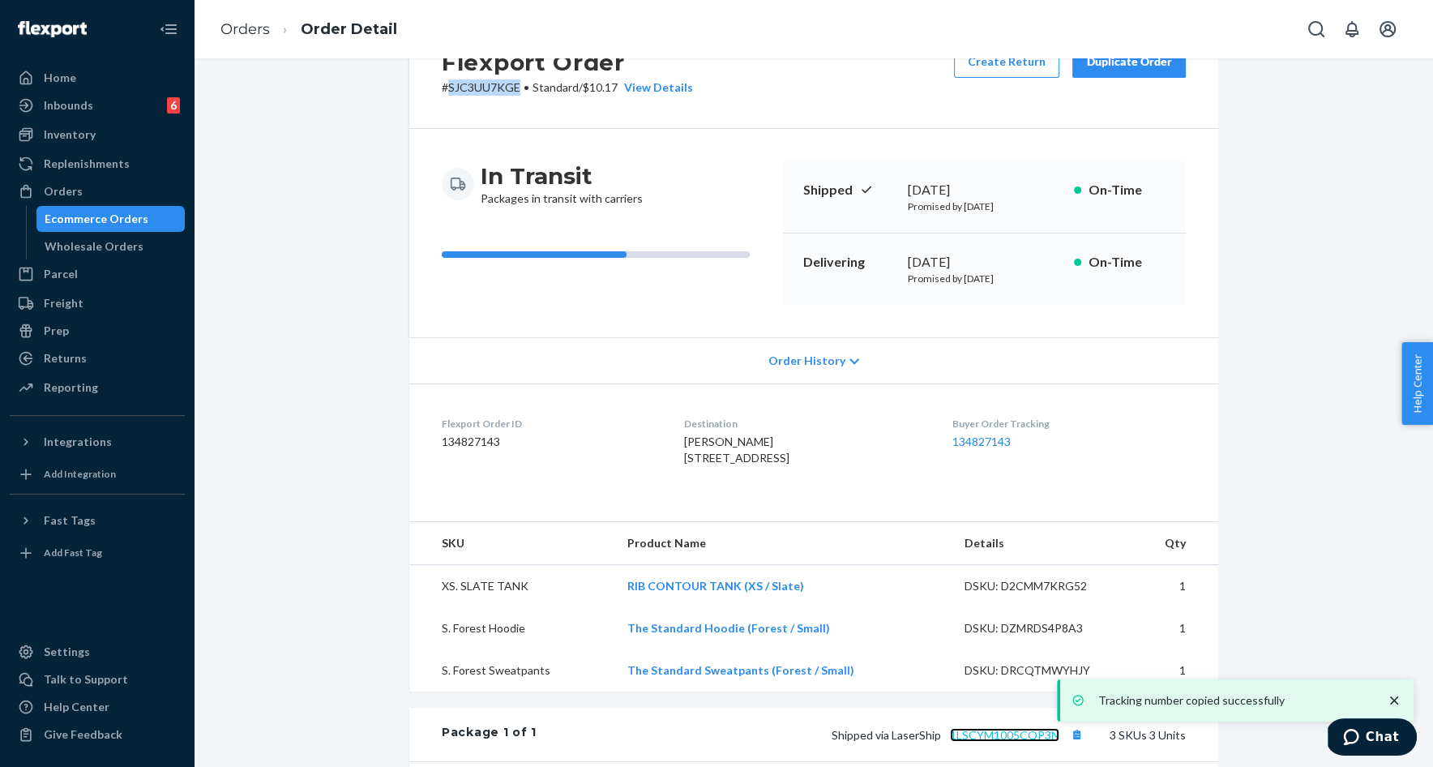
scroll to position [0, 0]
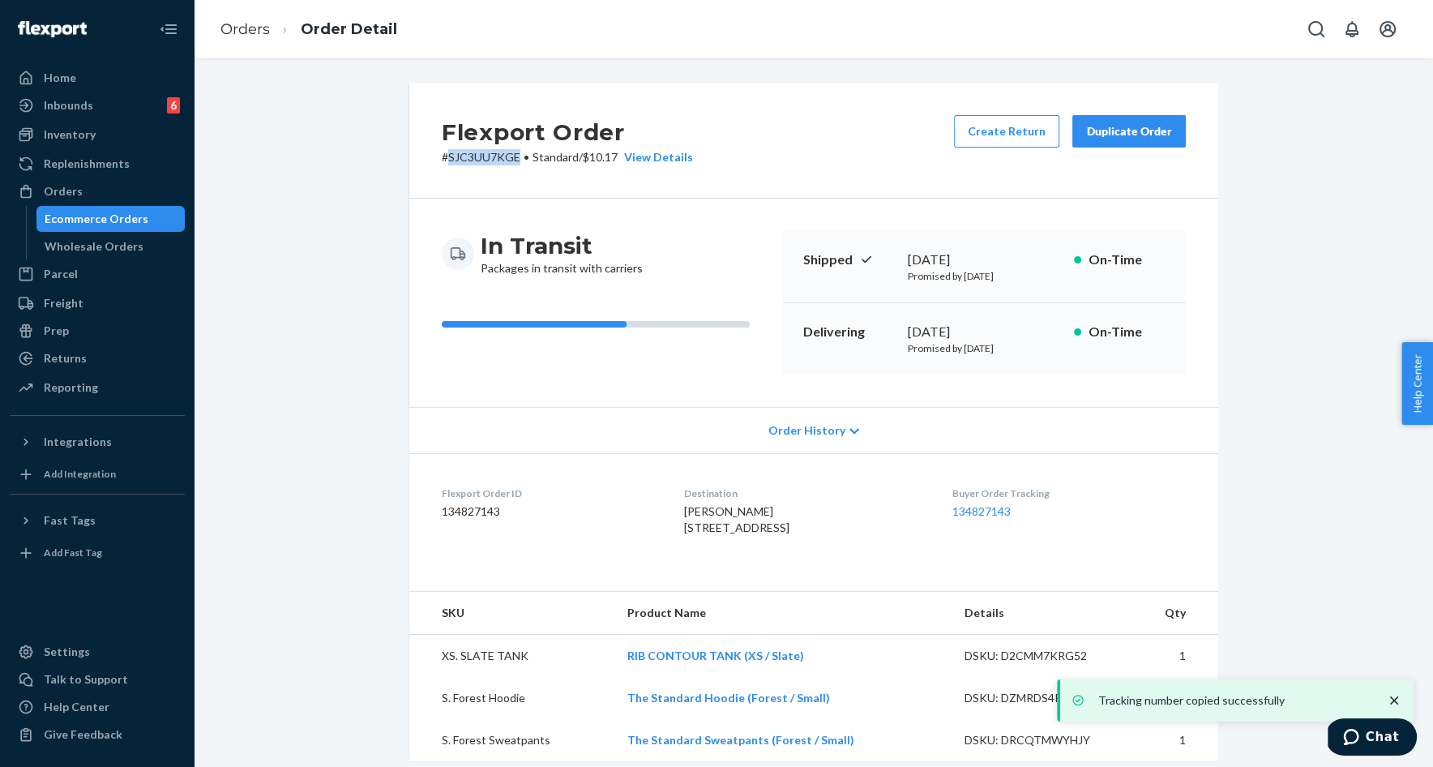
click at [487, 154] on p "# SJC3UU7KGE • Standard / $10.17 View Details" at bounding box center [567, 157] width 251 height 16
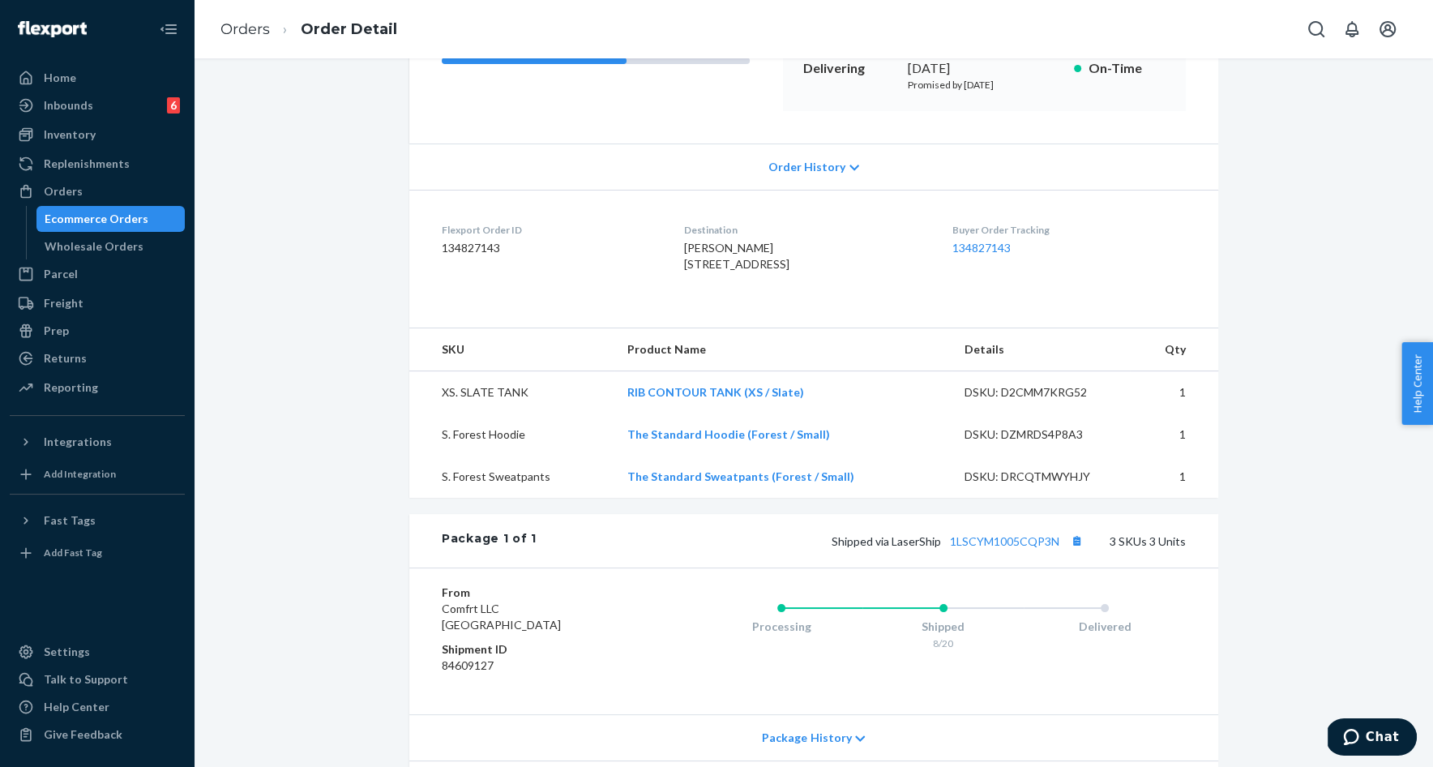
scroll to position [274, 0]
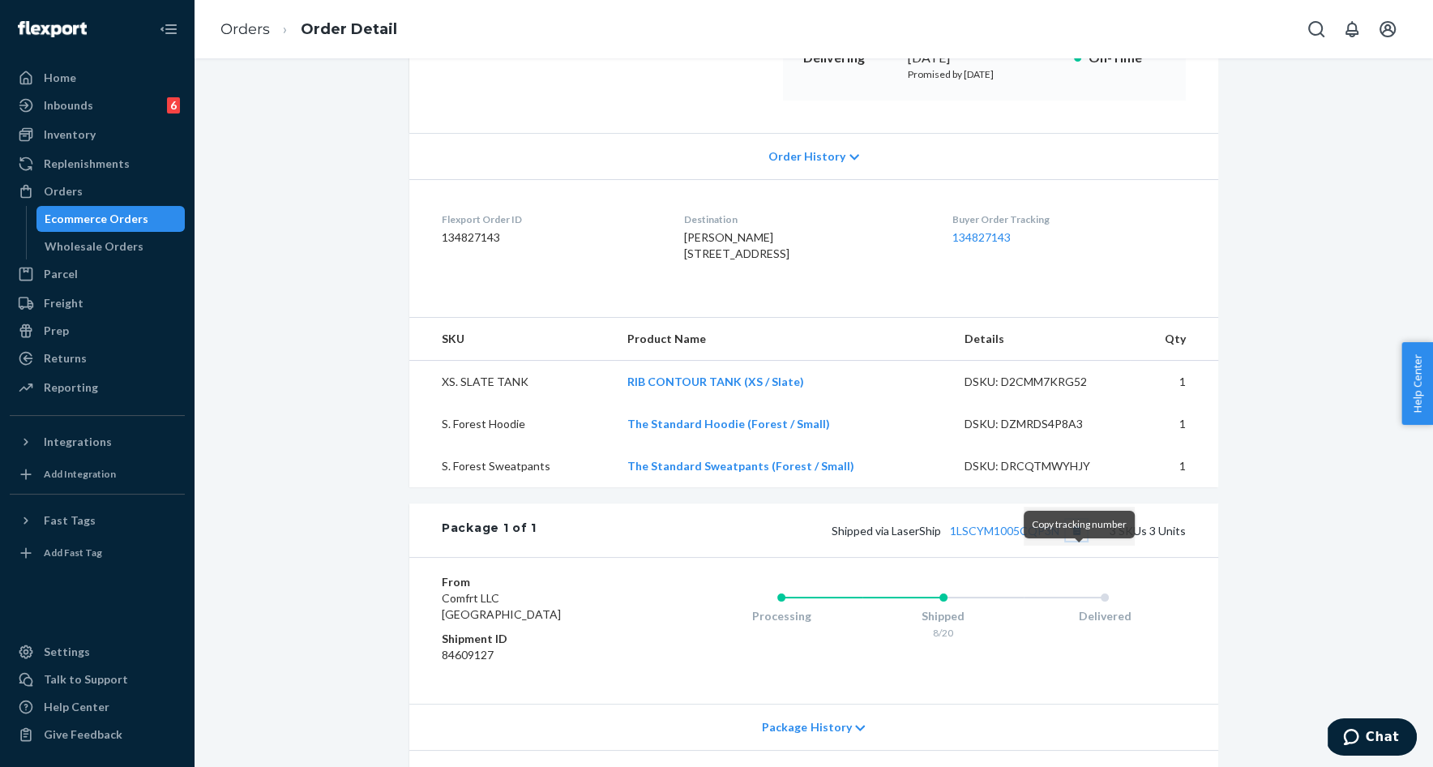
click at [1079, 541] on button "Copy tracking number" at bounding box center [1076, 530] width 21 height 21
click at [1083, 541] on button "Copy tracking number" at bounding box center [1076, 530] width 21 height 21
click at [1081, 541] on button "Copy tracking number" at bounding box center [1076, 530] width 21 height 21
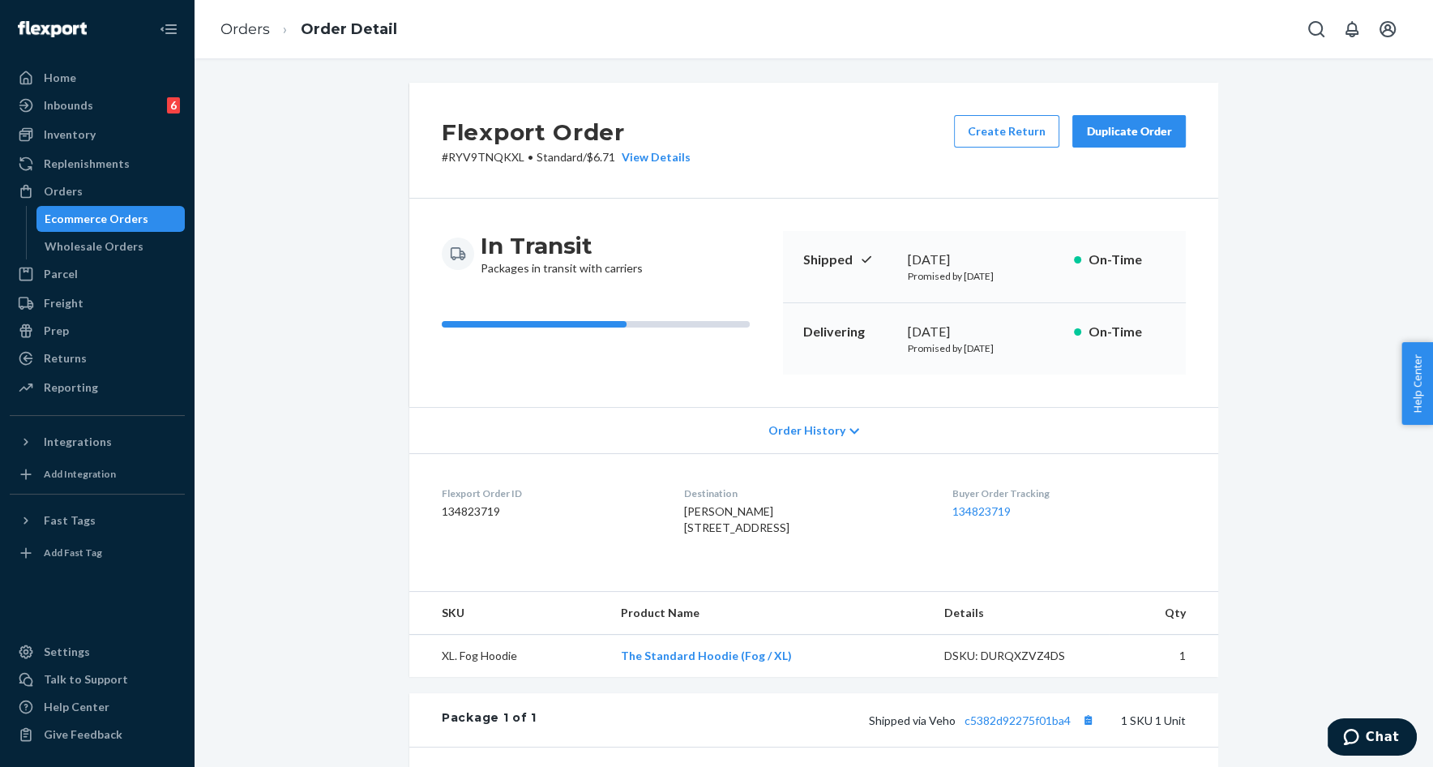
click at [471, 162] on p "# RYV9TNQKXL • Standard / $6.71 View Details" at bounding box center [566, 157] width 249 height 16
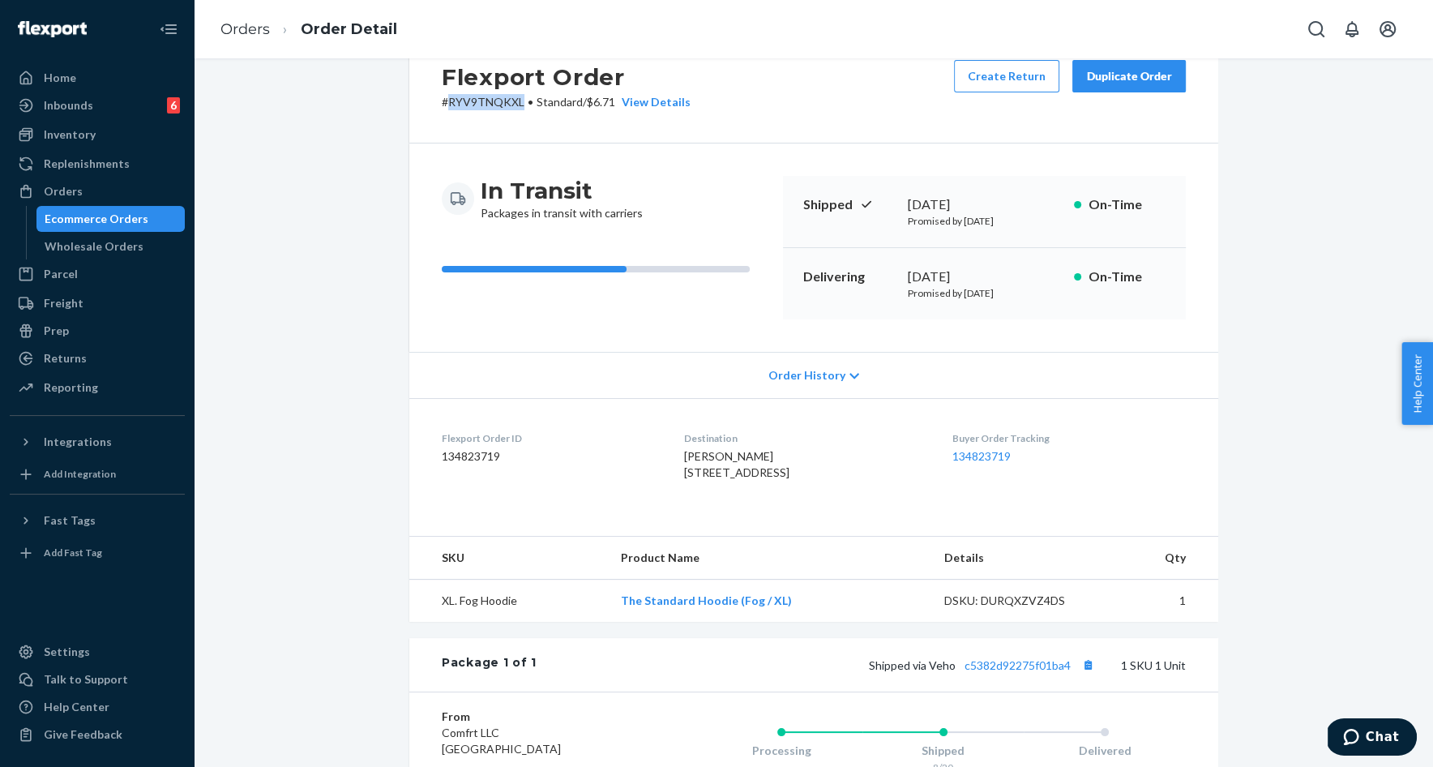
scroll to position [57, 0]
copy p "RYV9TNQKXL"
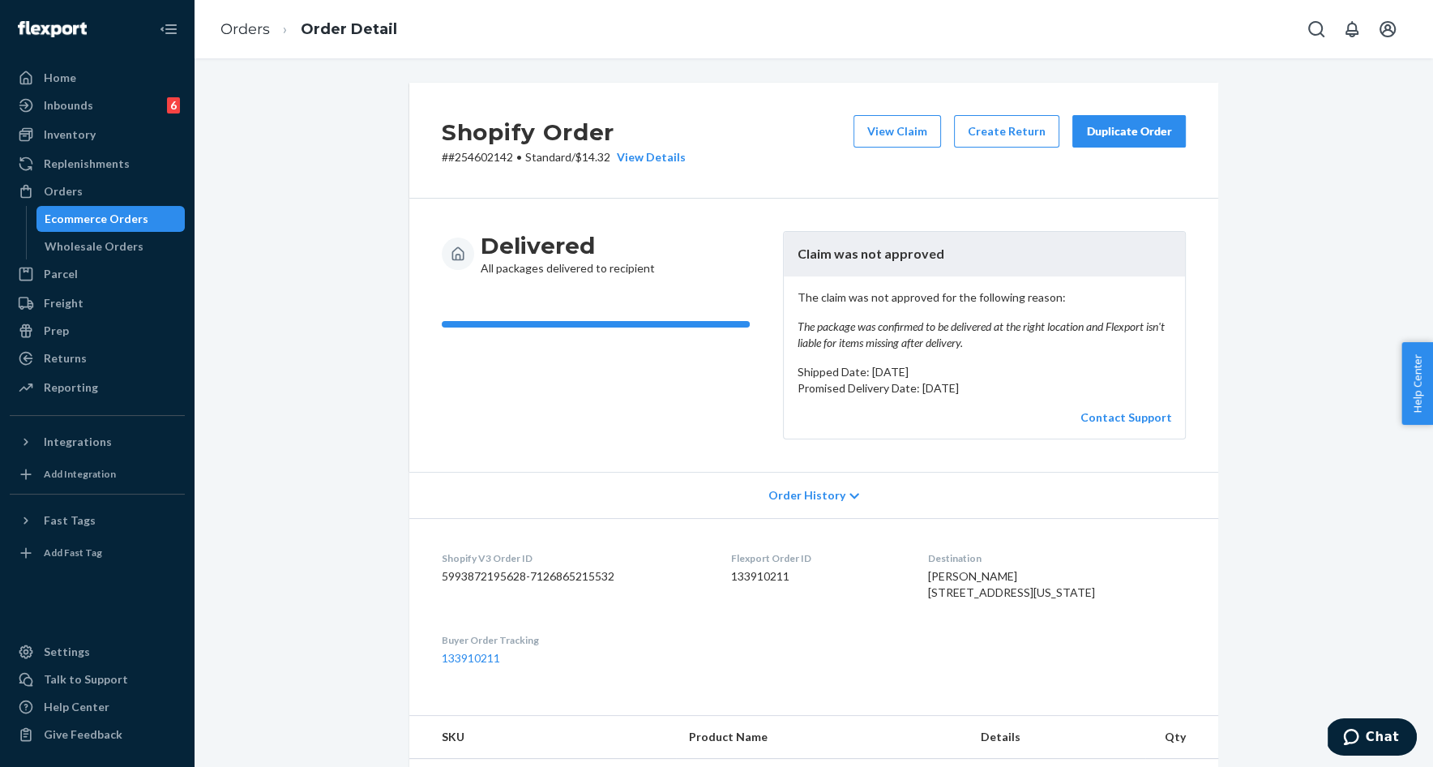
click at [498, 161] on p "# #254602142 • Standard / $14.32 View Details" at bounding box center [564, 157] width 244 height 16
copy p "254602142"
click at [482, 161] on p "# #254476883 • Standard / $18.84 View Details" at bounding box center [564, 157] width 244 height 16
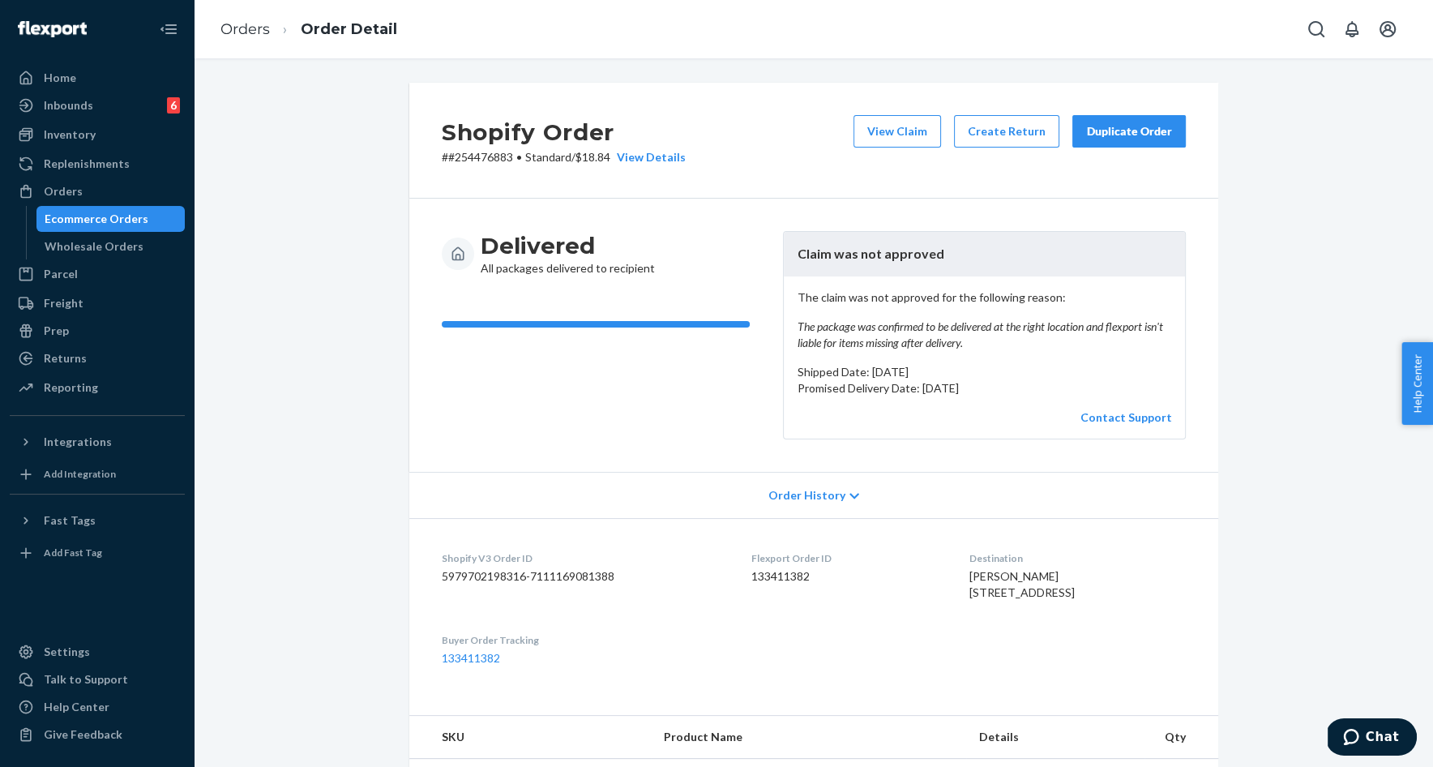
click at [744, 221] on div "Delivered All packages delivered to recipient Claim was not approved The claim …" at bounding box center [813, 335] width 809 height 273
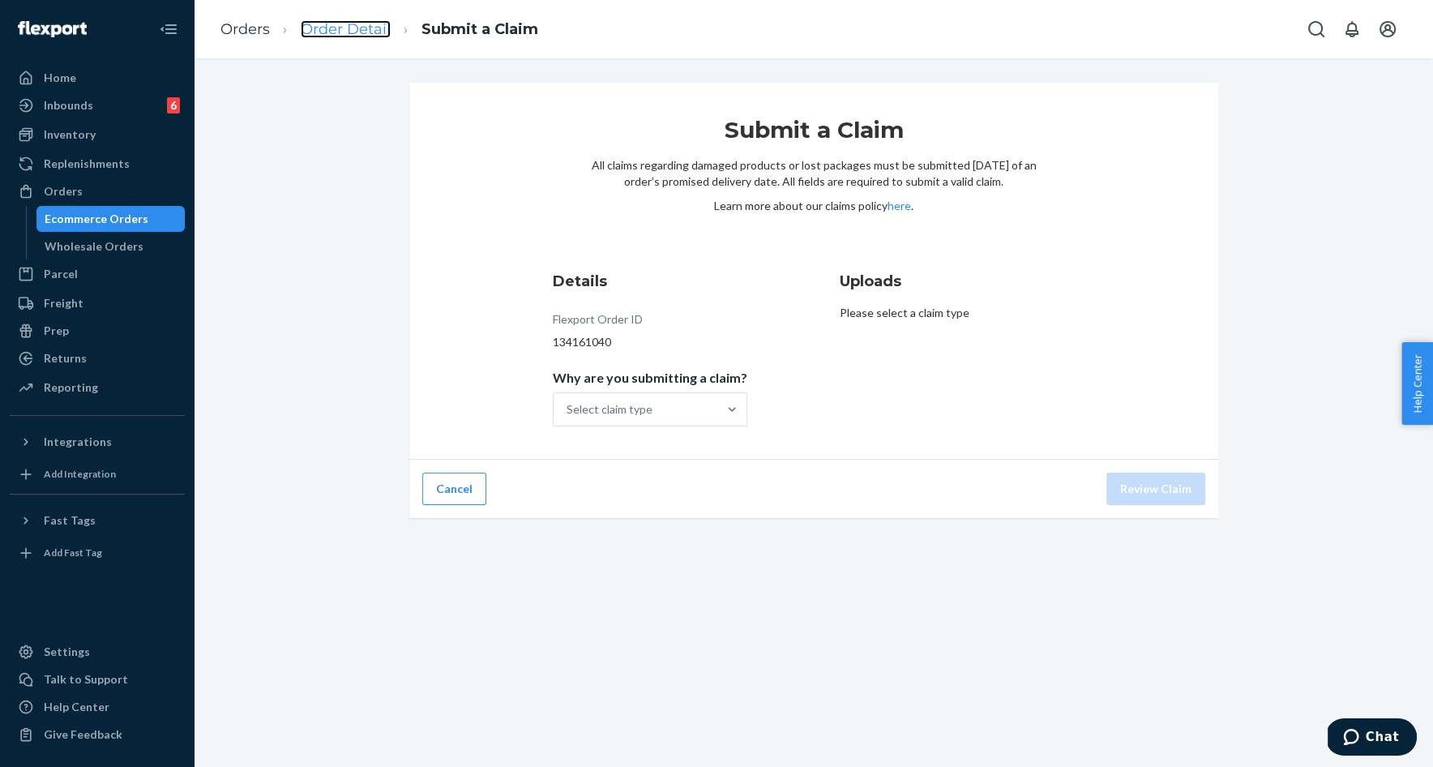
click at [358, 25] on link "Order Detail" at bounding box center [346, 29] width 90 height 18
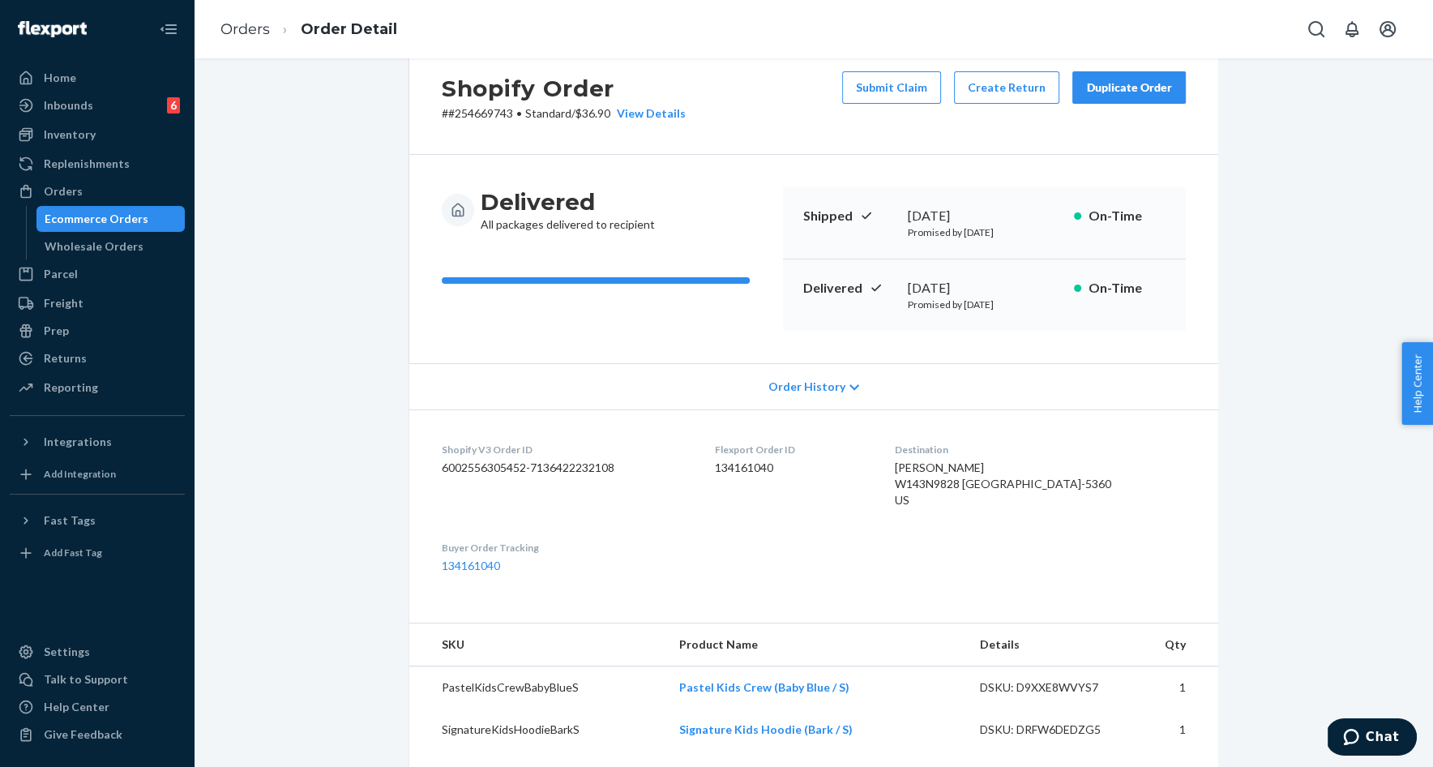
scroll to position [45, 0]
click at [953, 468] on span "Melissa Cunningham W143N9828 Ridgewood Ln Germantown, WI 53022-5360 US" at bounding box center [1003, 483] width 216 height 46
drag, startPoint x: 953, startPoint y: 468, endPoint x: 1037, endPoint y: 462, distance: 83.7
click at [1038, 462] on span "Melissa Cunningham W143N9828 Ridgewood Ln Germantown, WI 53022-5360 US" at bounding box center [1003, 483] width 216 height 46
copy span "Melissa Cunningham"
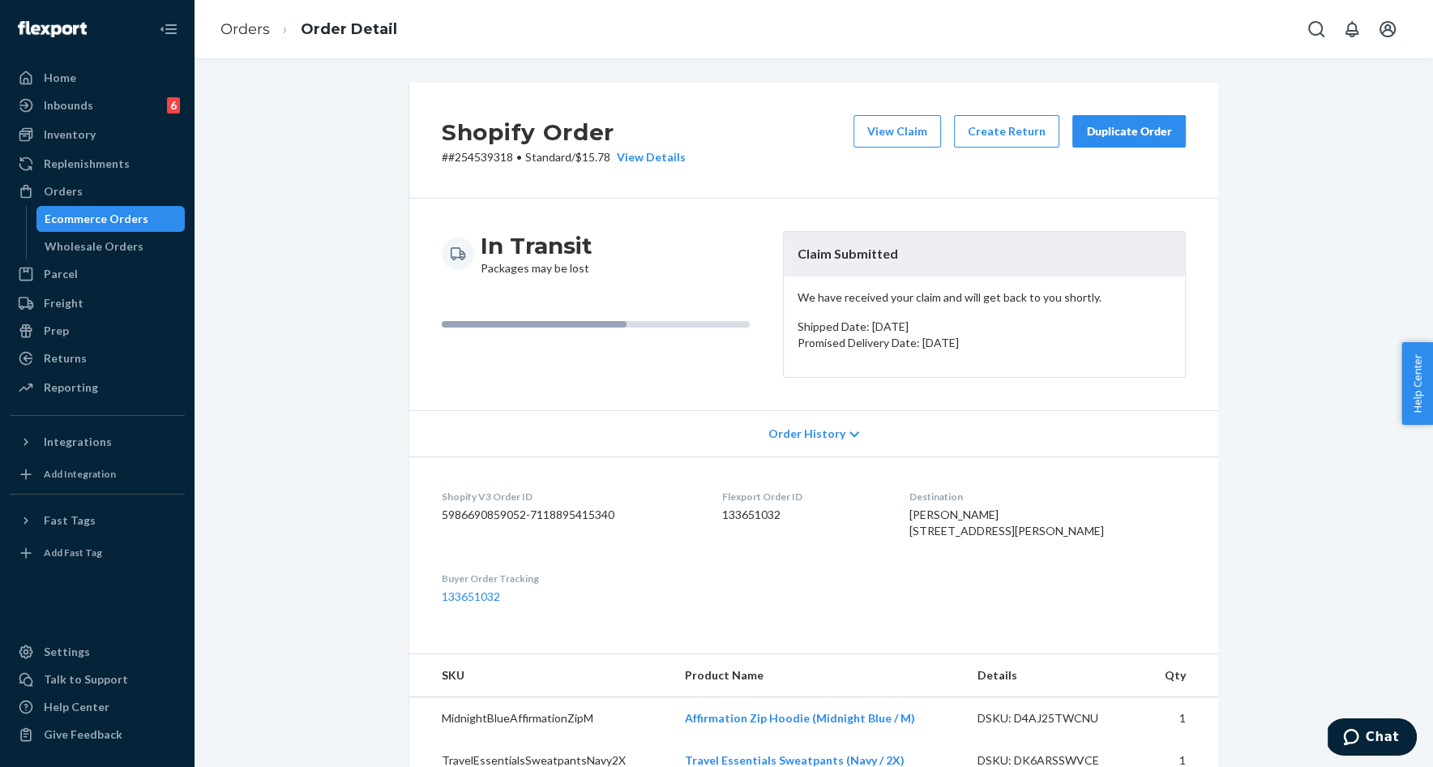
click at [1001, 323] on p "Shipped Date: [DATE]" at bounding box center [984, 327] width 375 height 16
click at [1297, 225] on div "Shopify Order # #254539318 • Standard / $15.78 View Details View Claim Create R…" at bounding box center [814, 720] width 1214 height 1275
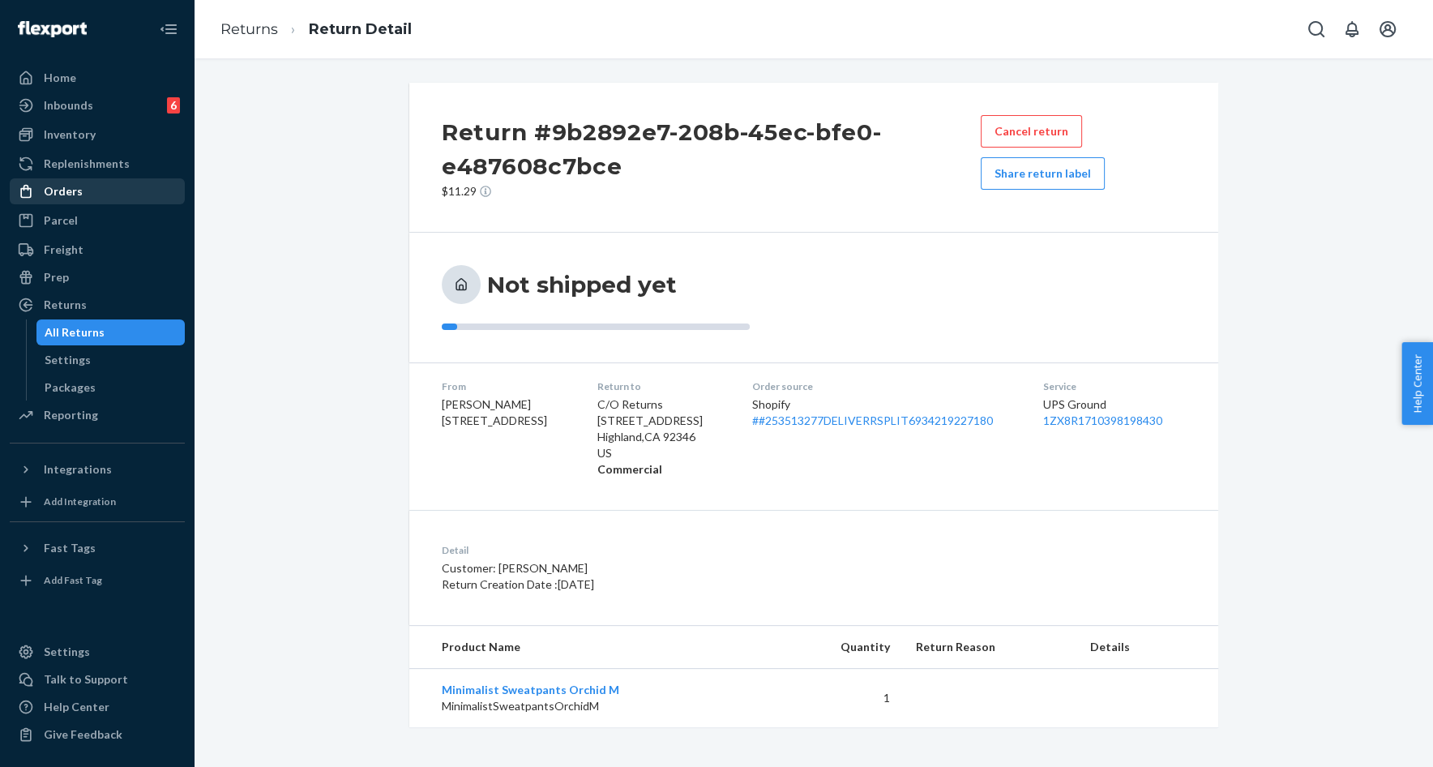
click at [88, 203] on link "Orders" at bounding box center [97, 191] width 175 height 26
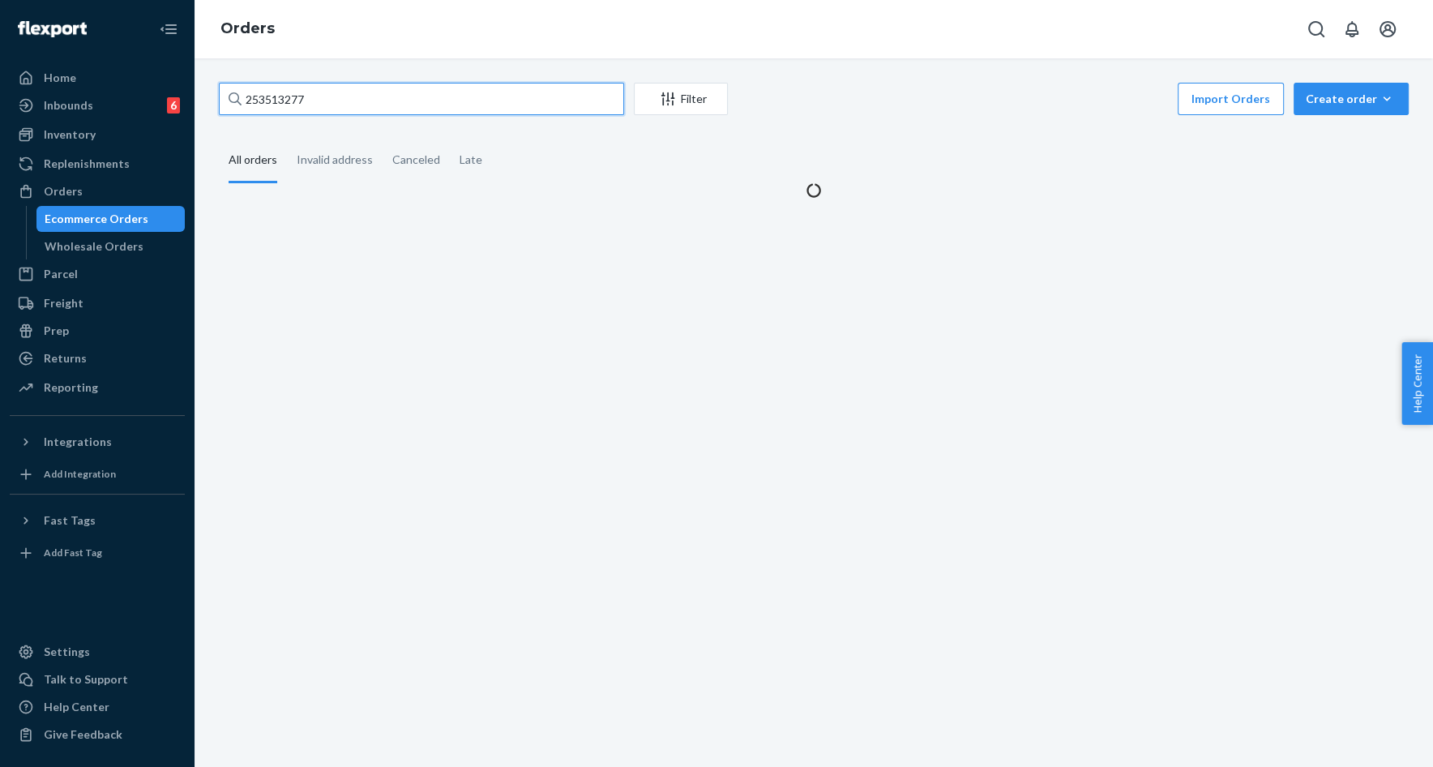
click at [280, 101] on input "253513277" at bounding box center [421, 99] width 405 height 32
paste input "SYU-V_7YXL"
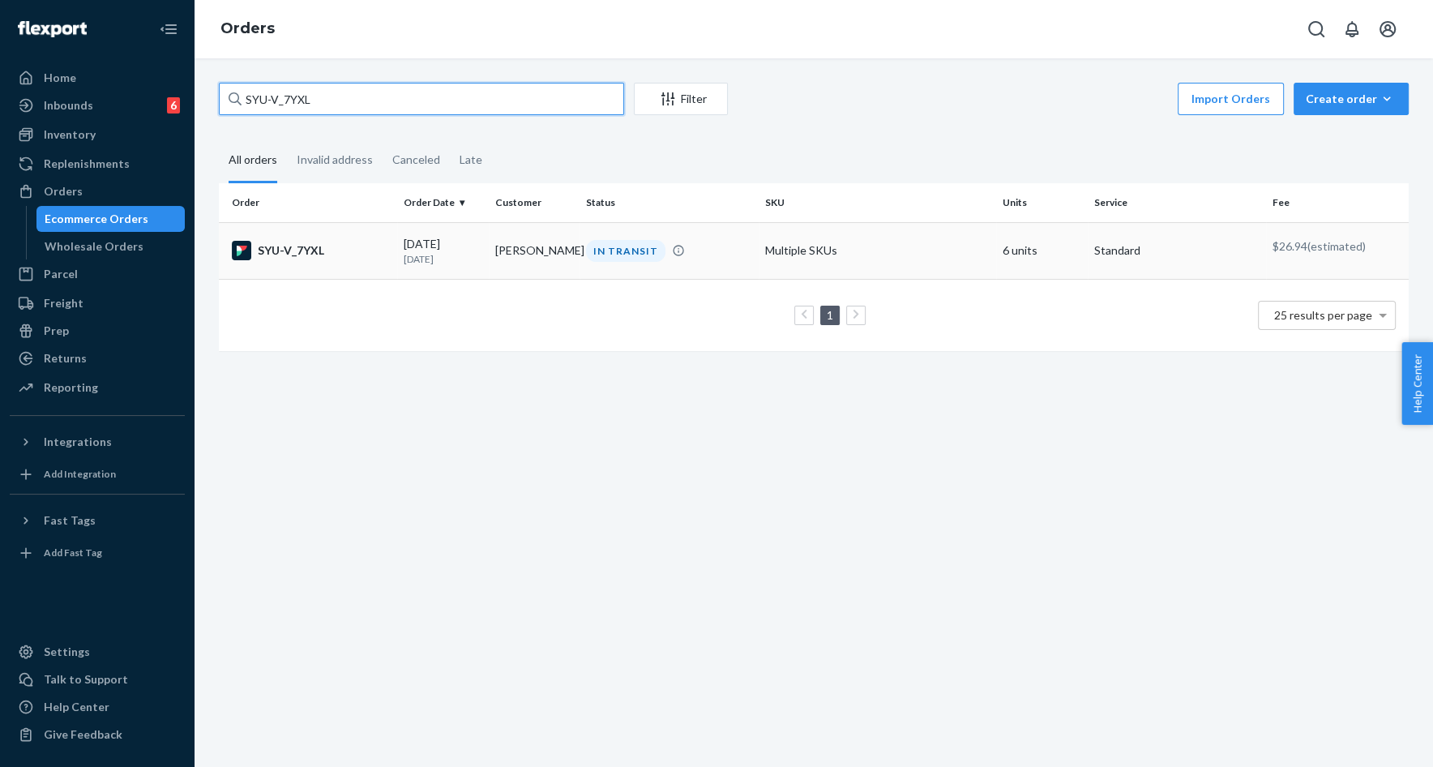
type input "SYU-V_7YXL"
click at [448, 257] on p "[DATE]" at bounding box center [443, 259] width 79 height 14
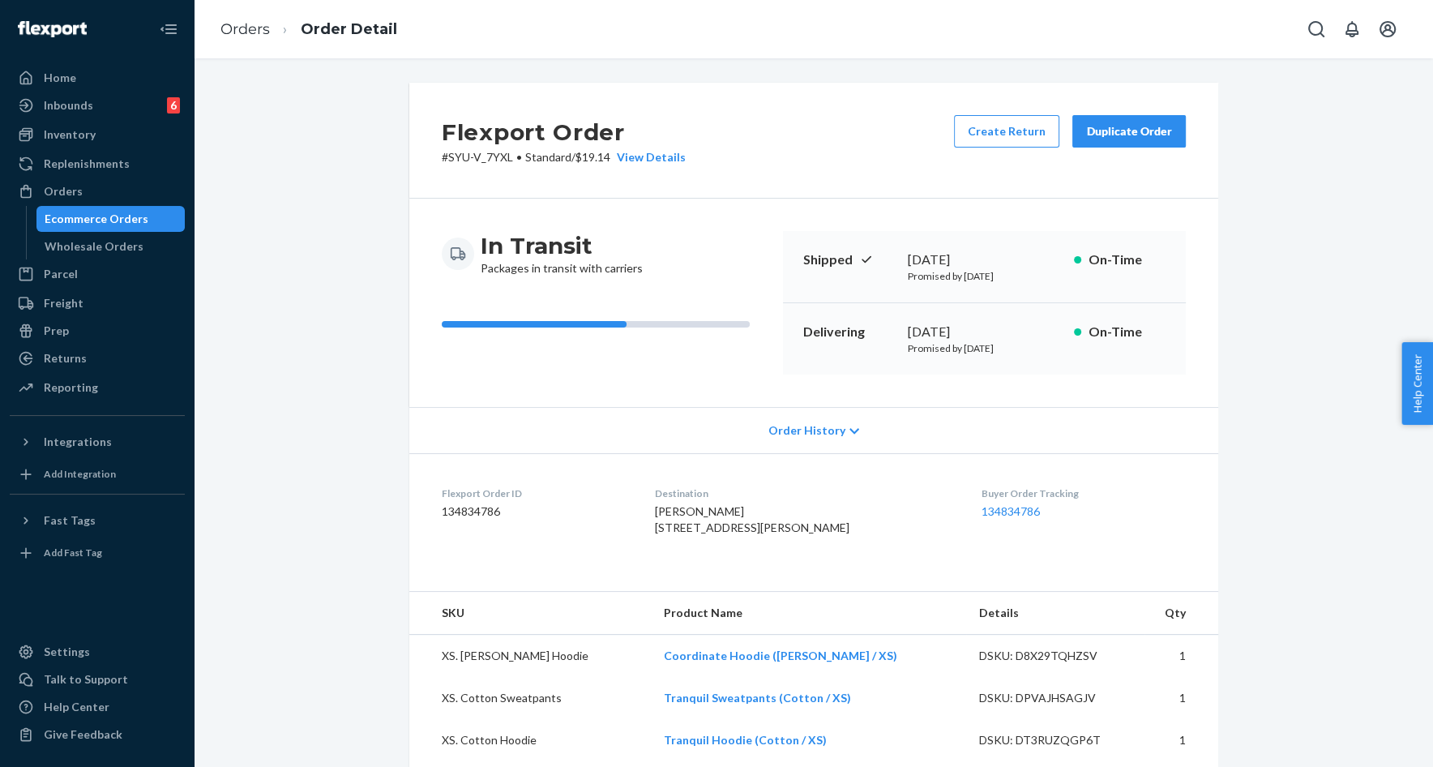
click at [451, 159] on p "# SYU-V_7YXL • Standard / $19.14 View Details" at bounding box center [564, 157] width 244 height 16
drag, startPoint x: 451, startPoint y: 159, endPoint x: 498, endPoint y: 153, distance: 47.4
click at [499, 155] on p "# SYU-V_7YXL • Standard / $19.14 View Details" at bounding box center [564, 157] width 244 height 16
copy p "SYU-V_7YXL"
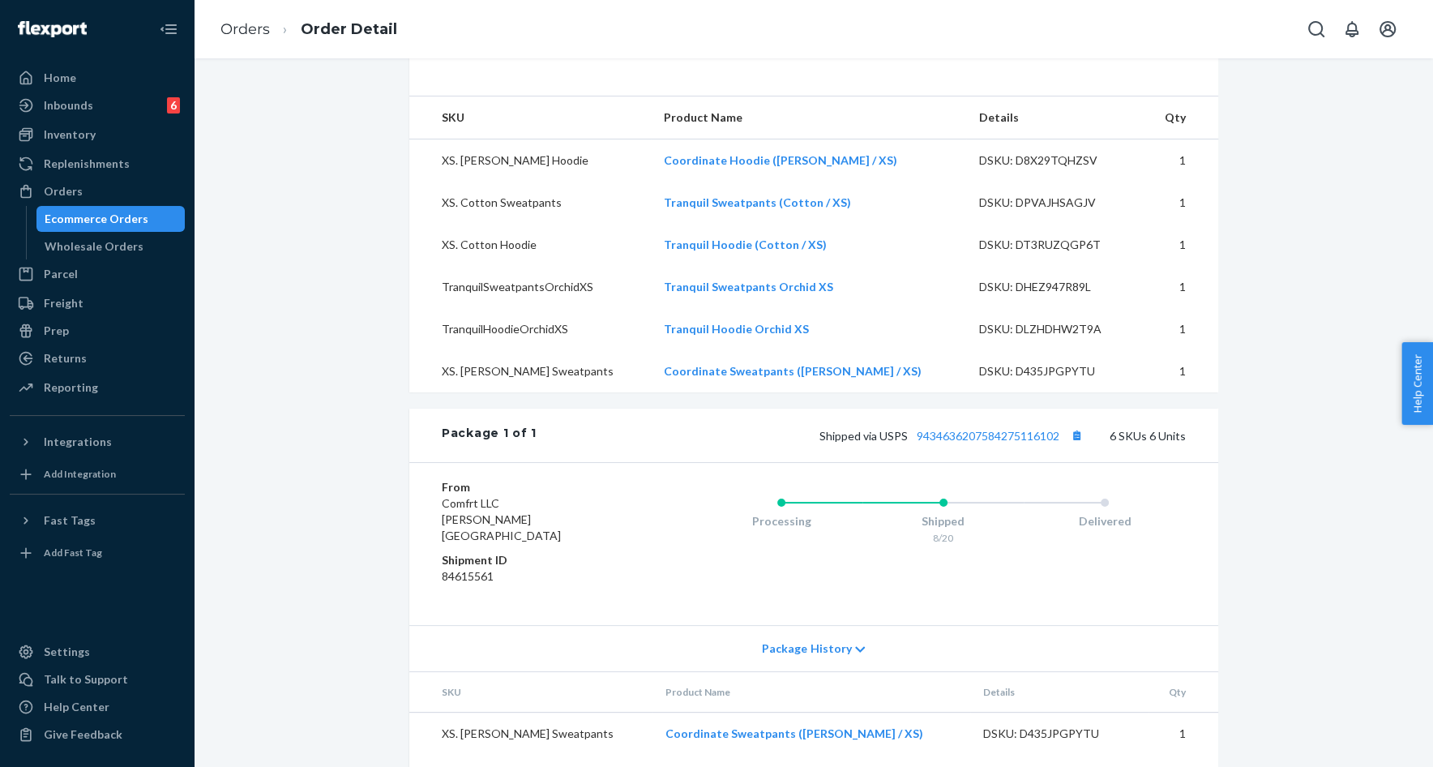
scroll to position [496, 0]
click at [1080, 445] on button "Copy tracking number" at bounding box center [1076, 434] width 21 height 21
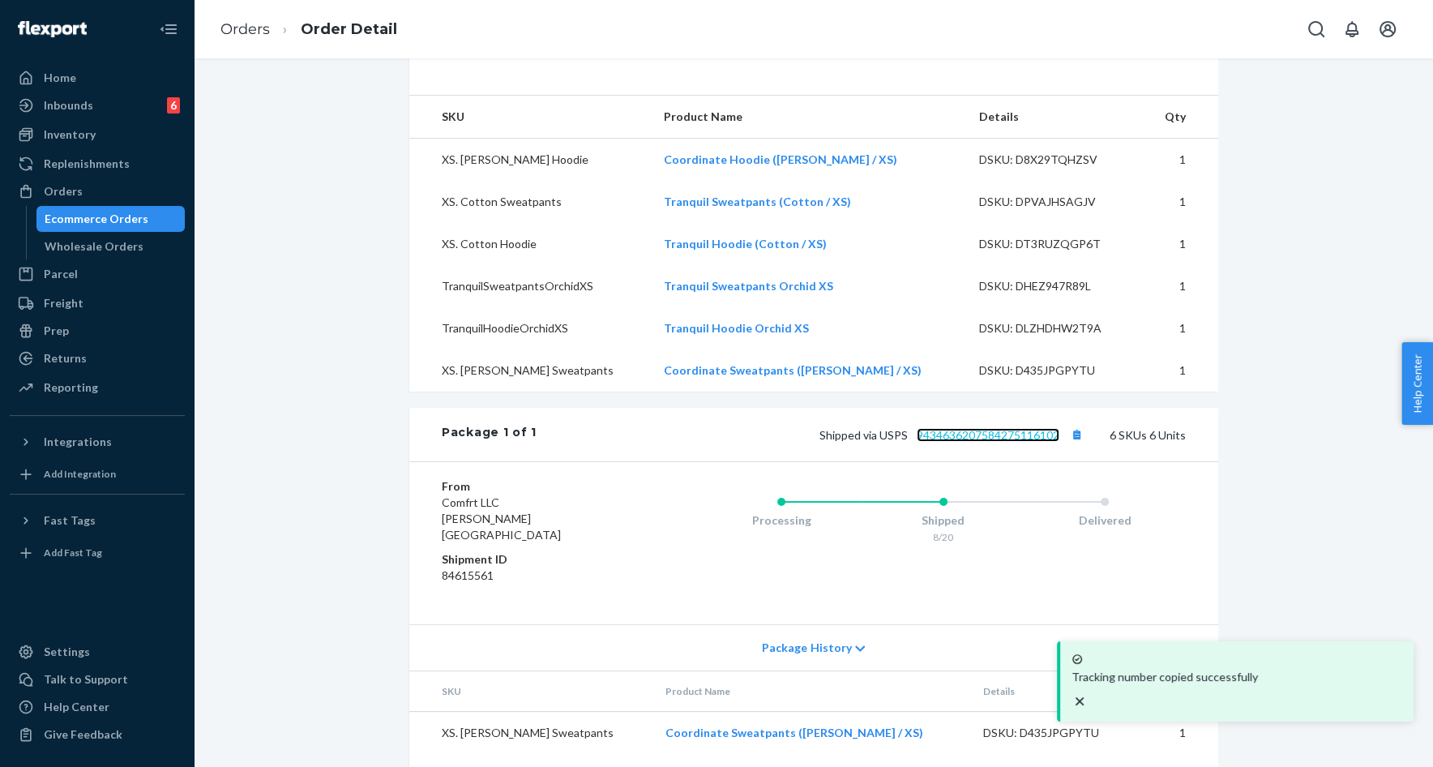
click at [1026, 442] on link "9434636207584275116102" at bounding box center [988, 435] width 143 height 14
